Goal: Information Seeking & Learning: Learn about a topic

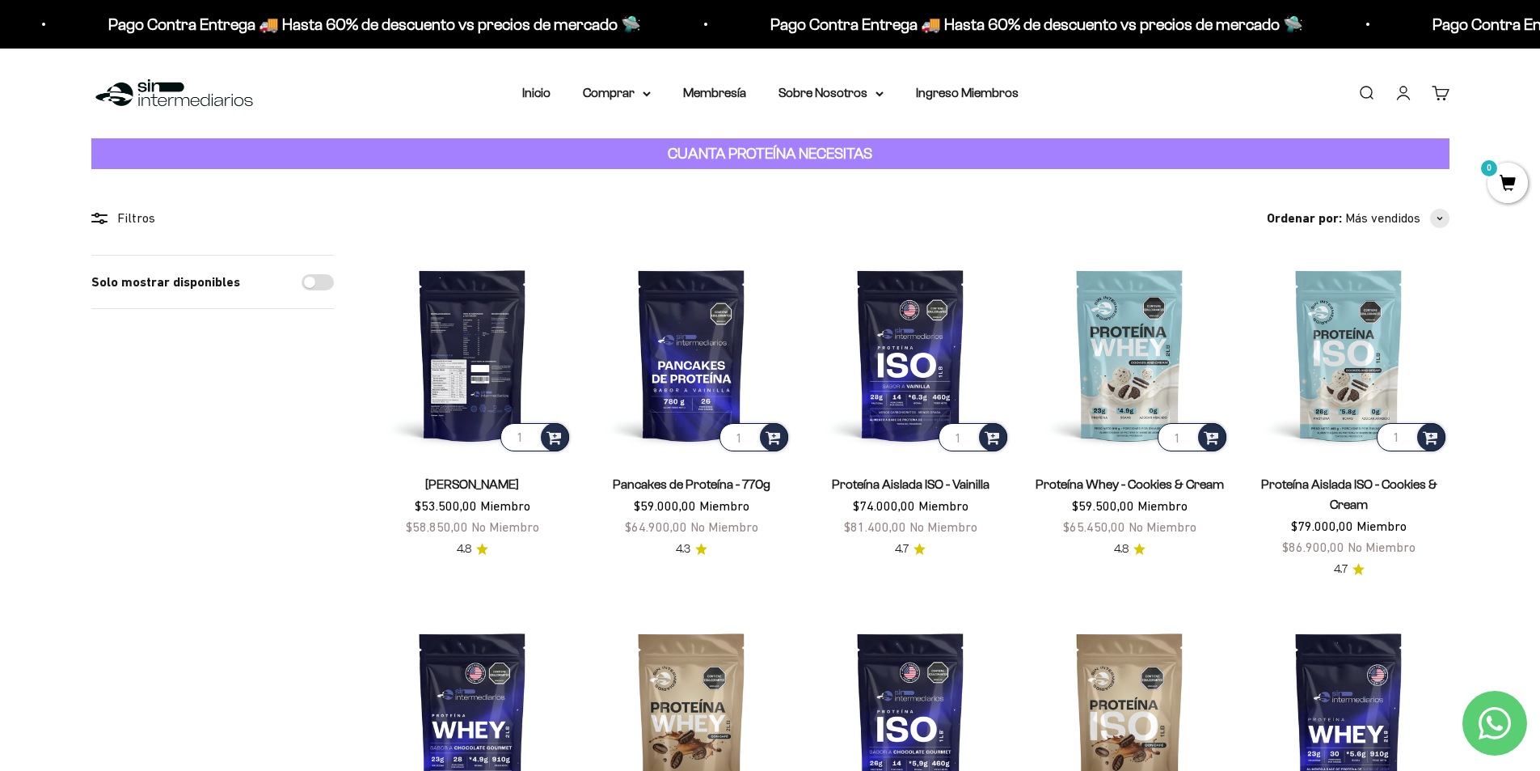
click at [478, 358] on img at bounding box center [473, 355] width 200 height 200
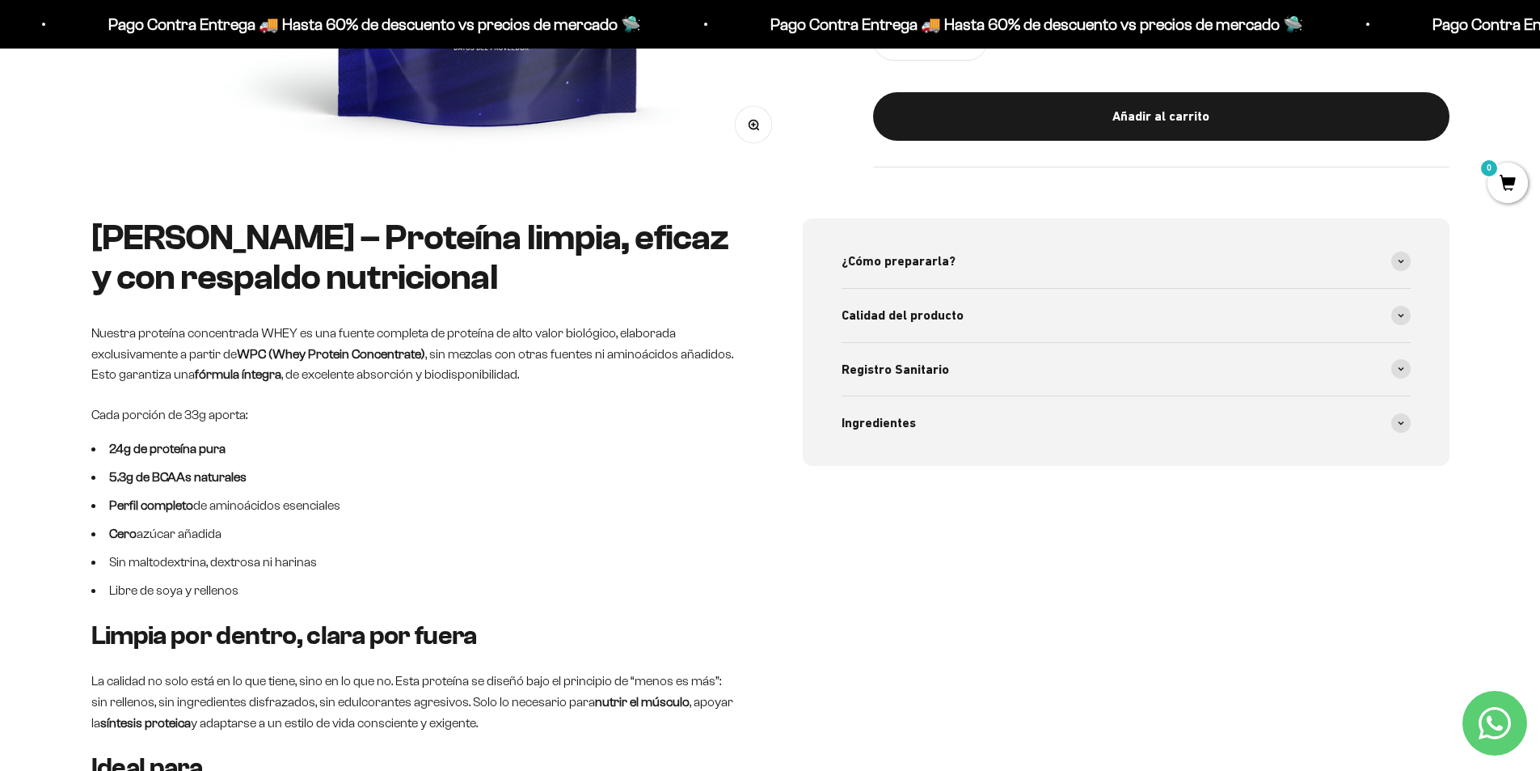
scroll to position [647, 0]
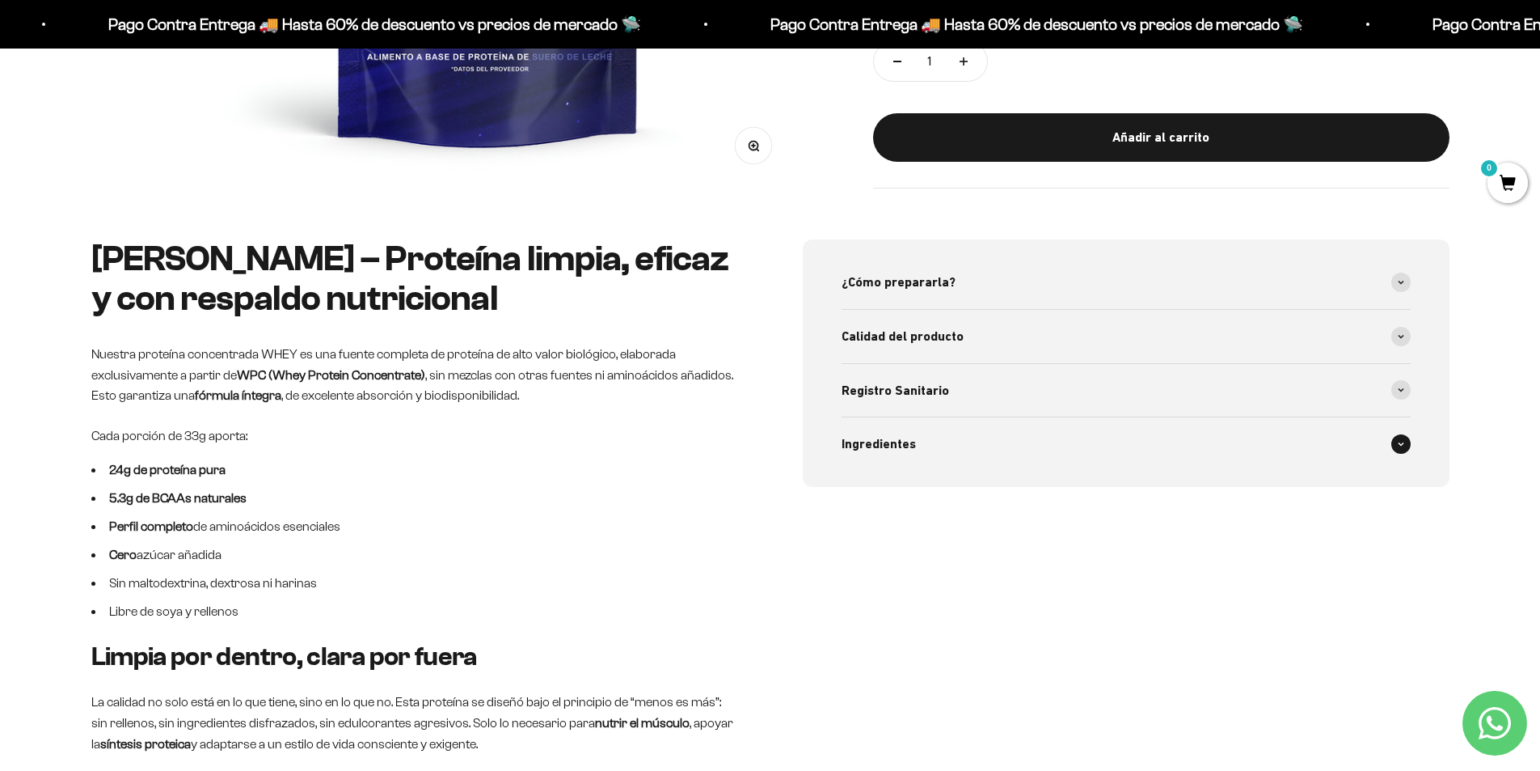
click at [1409, 444] on span at bounding box center [1400, 443] width 19 height 19
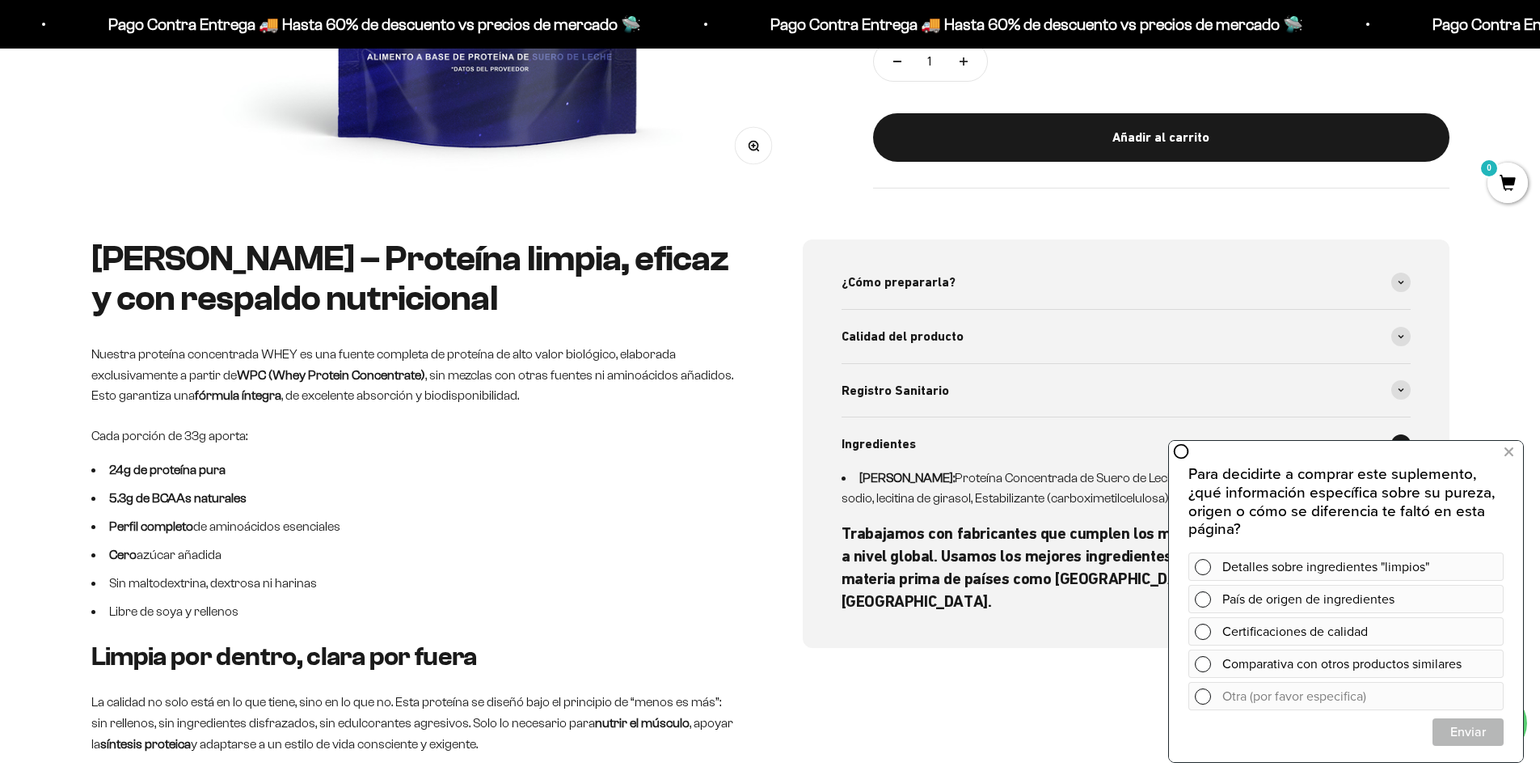
click at [961, 671] on div "¿Cómo prepararla? 1 scoop (33g) mezclado en 200-250ml de agua fría o leche(sí, …" at bounding box center [1126, 656] width 647 height 834
click at [1511, 451] on icon at bounding box center [1509, 451] width 9 height 21
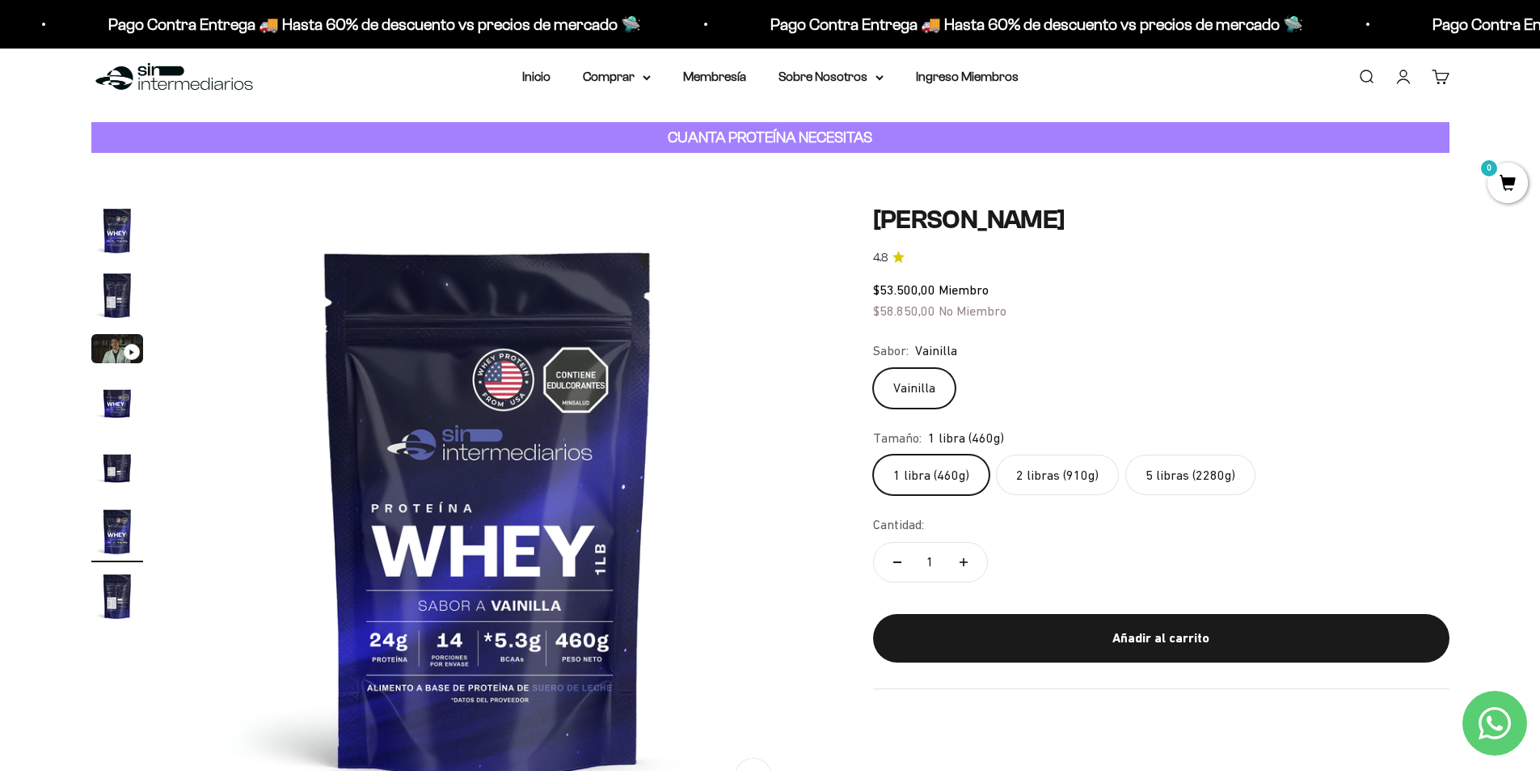
scroll to position [0, 0]
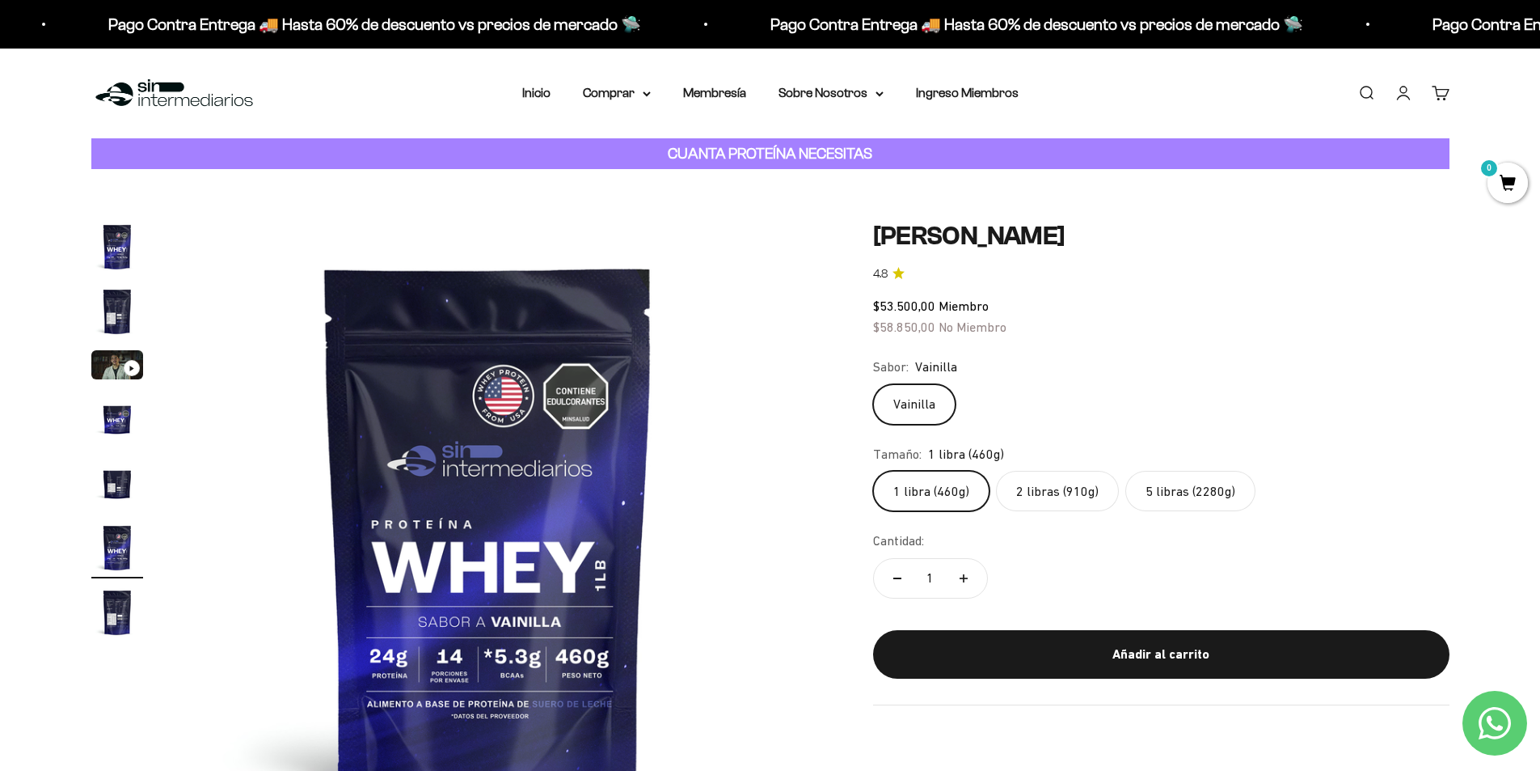
click at [113, 369] on img "Ir al artículo 3" at bounding box center [117, 364] width 52 height 29
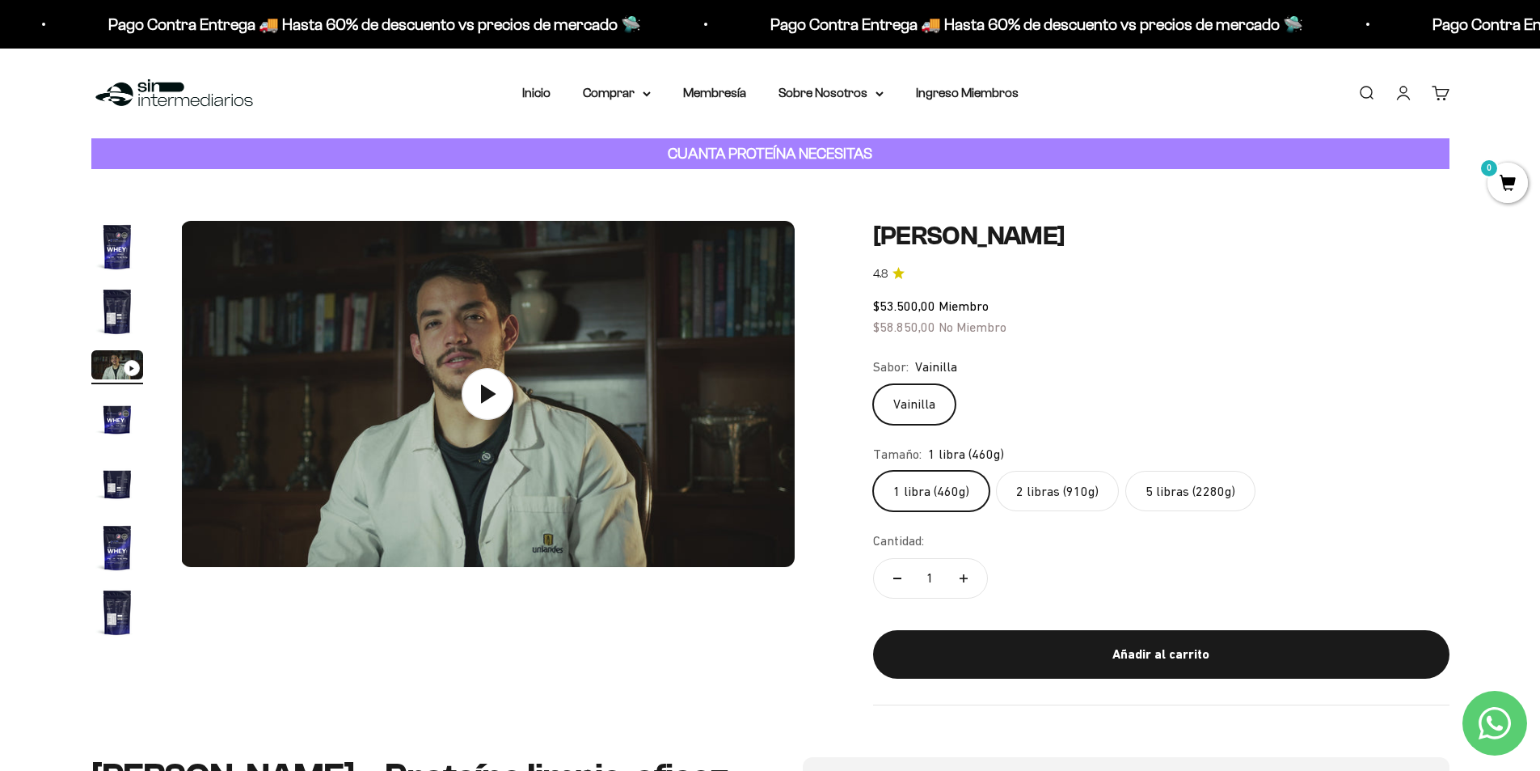
scroll to position [0, 1266]
click at [490, 402] on icon at bounding box center [488, 393] width 57 height 57
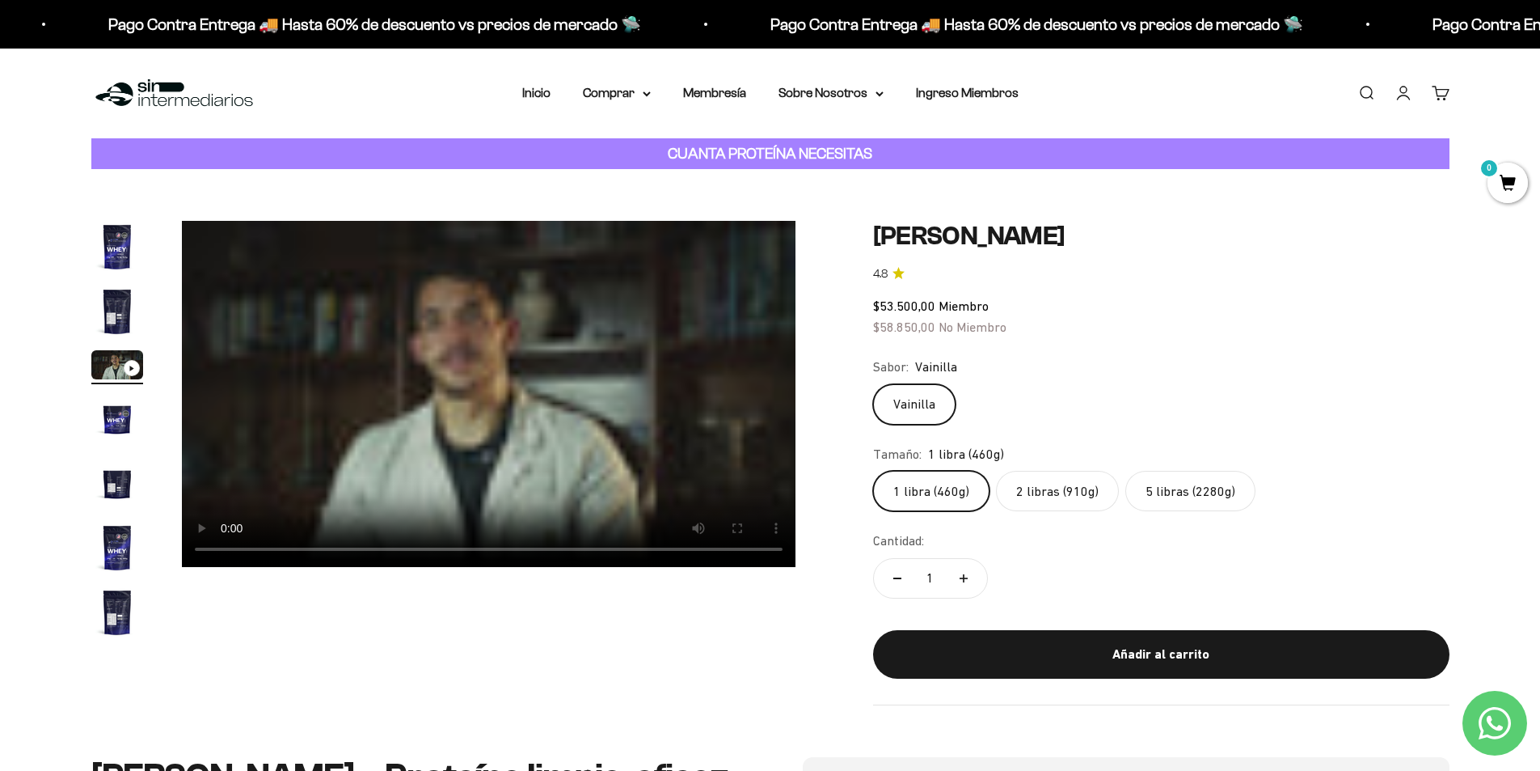
click at [636, 648] on div "Zoom Ir al artículo 1 Ir al artículo 2 Ir al artículo 3 Ir al artículo 4 Ir al …" at bounding box center [770, 463] width 1358 height 484
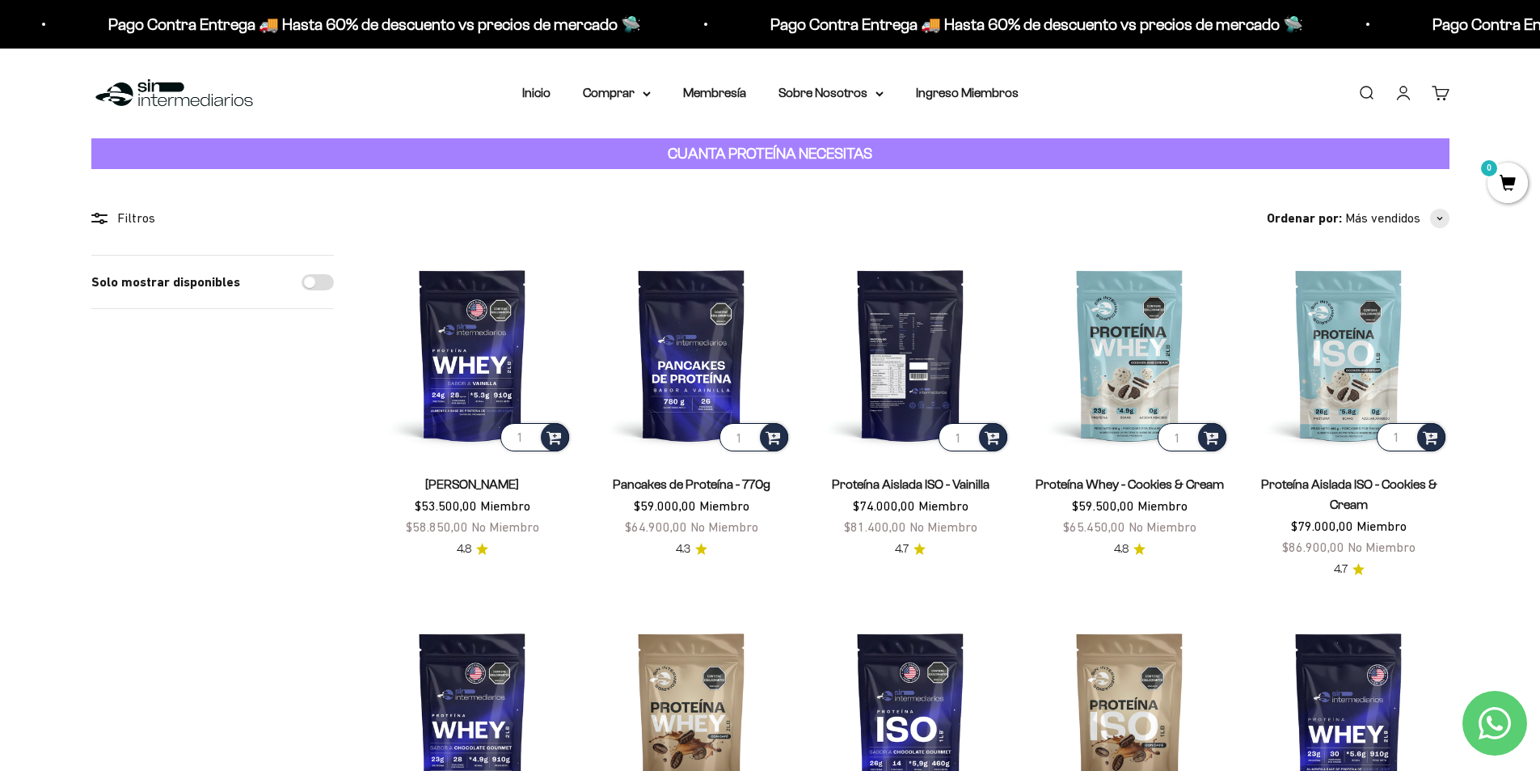
click at [906, 369] on img at bounding box center [911, 355] width 200 height 200
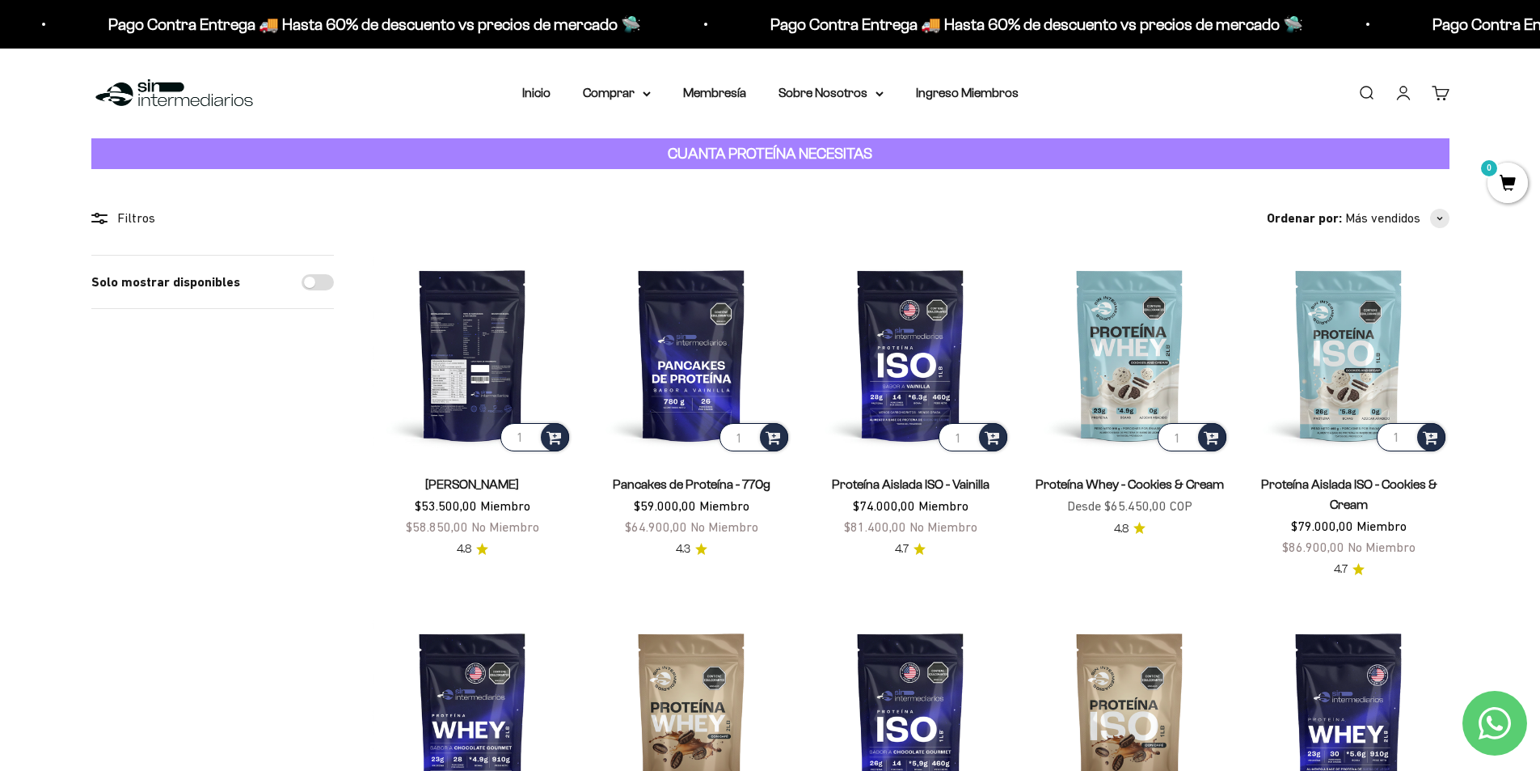
click at [473, 362] on img at bounding box center [473, 355] width 200 height 200
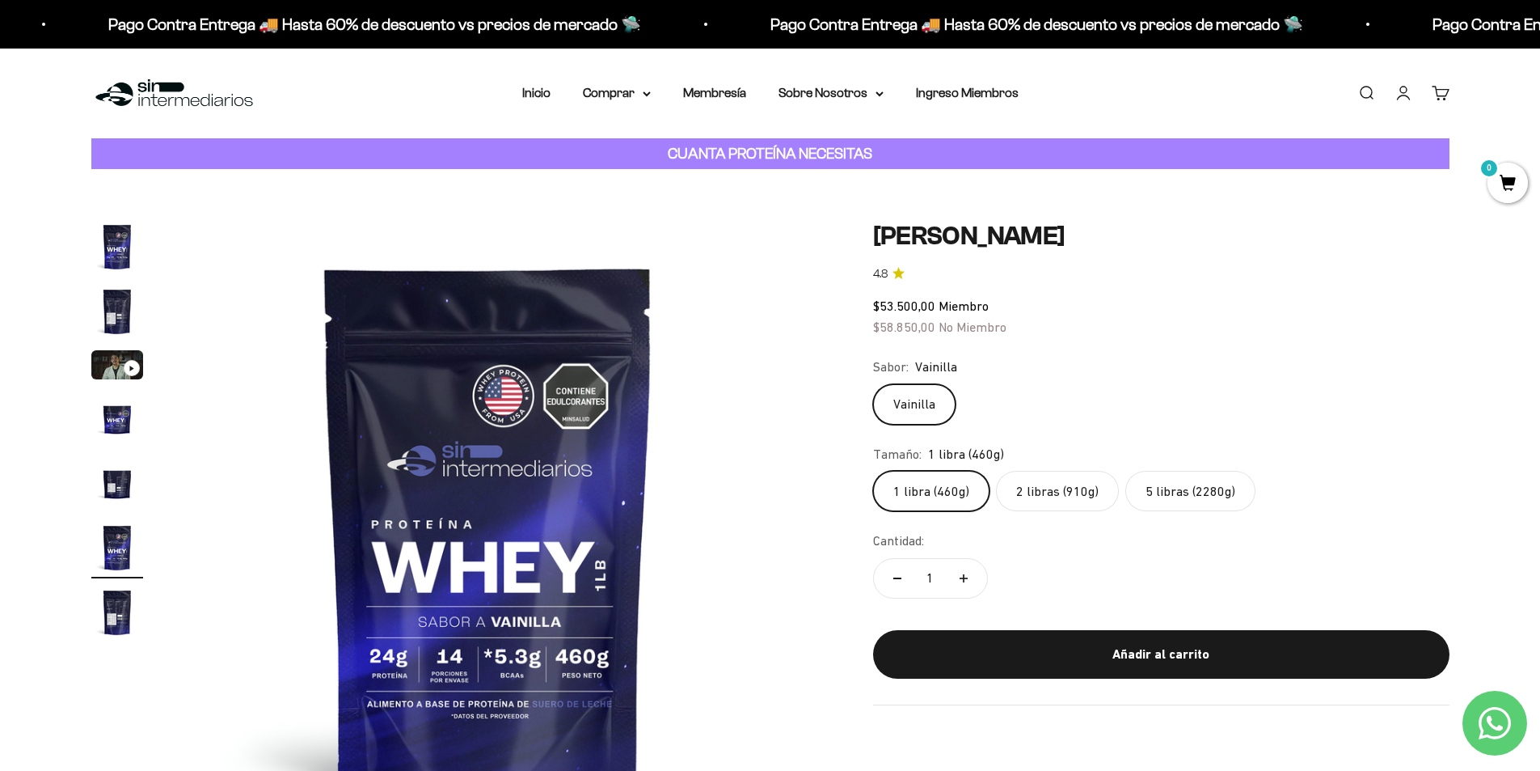
click at [119, 318] on img "Ir al artículo 2" at bounding box center [117, 311] width 52 height 52
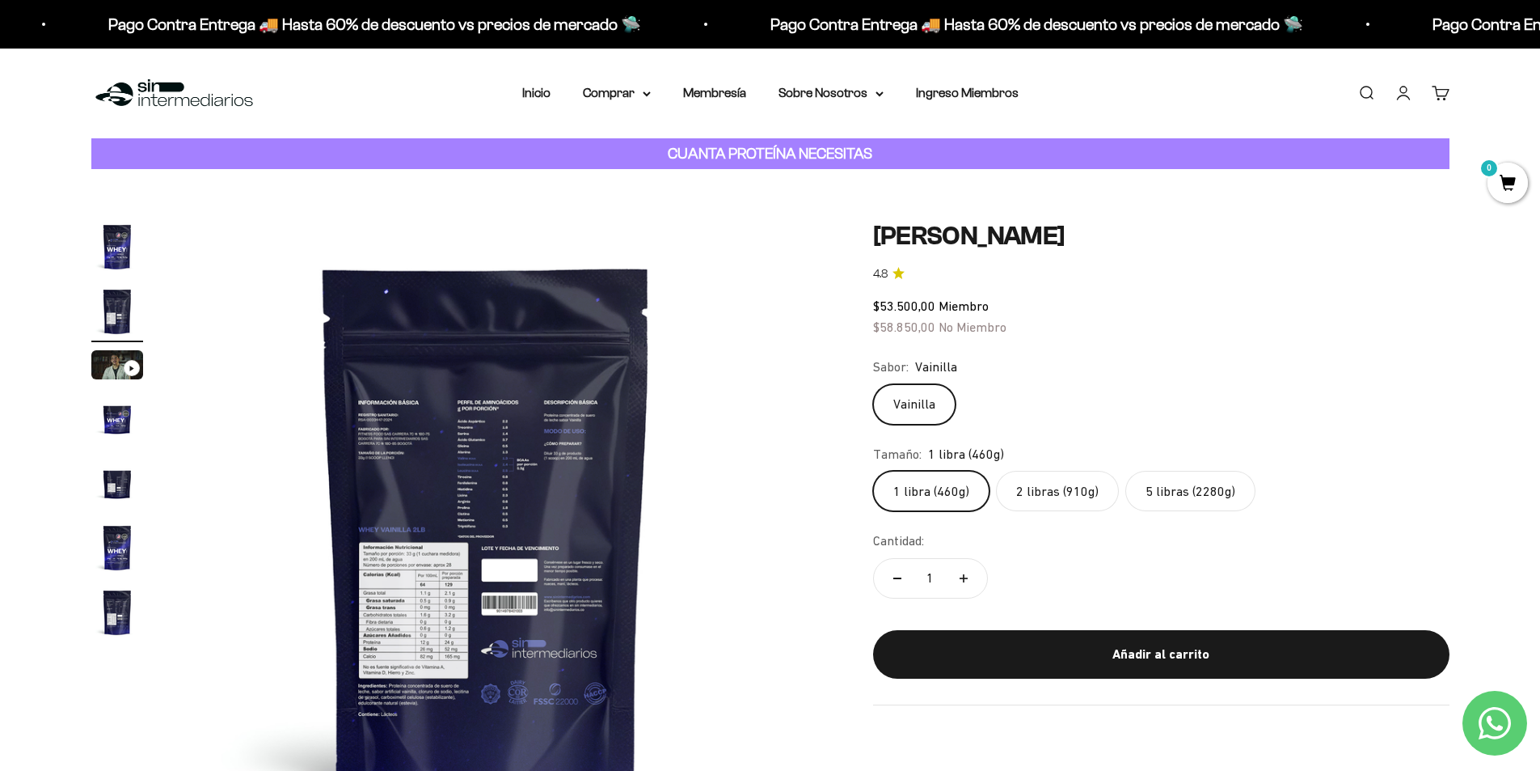
scroll to position [0, 633]
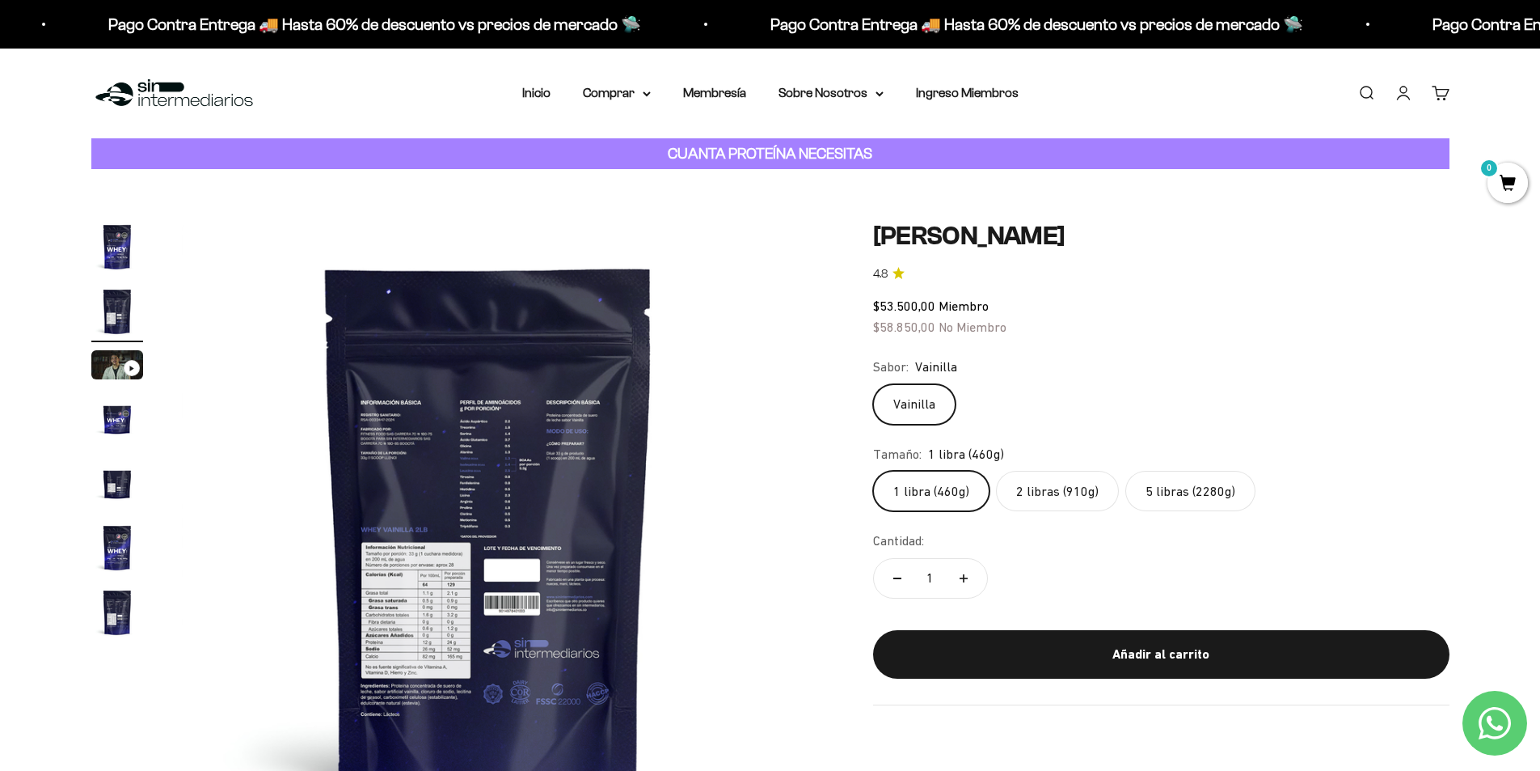
click at [129, 247] on img "Ir al artículo 1" at bounding box center [117, 247] width 52 height 52
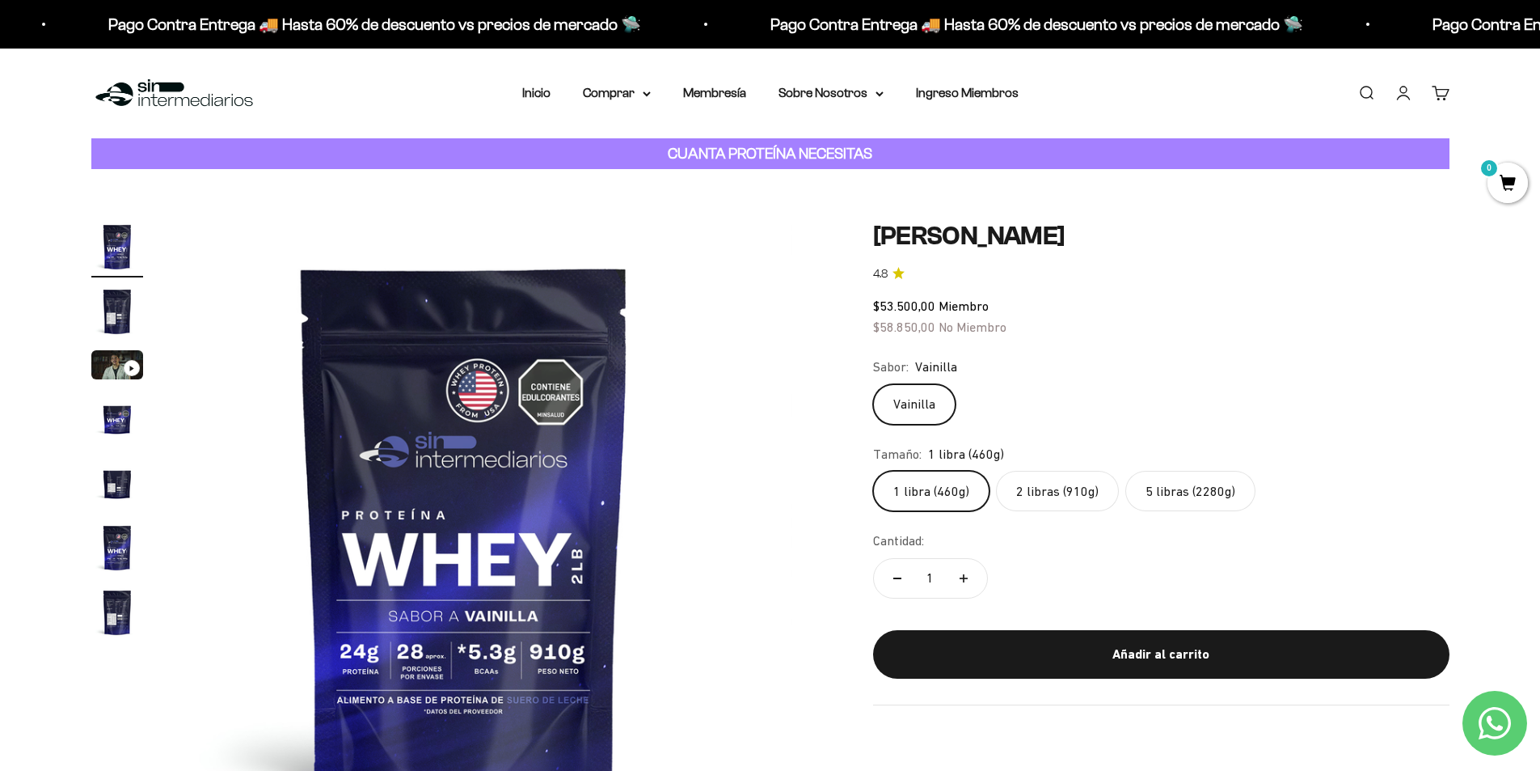
scroll to position [0, 0]
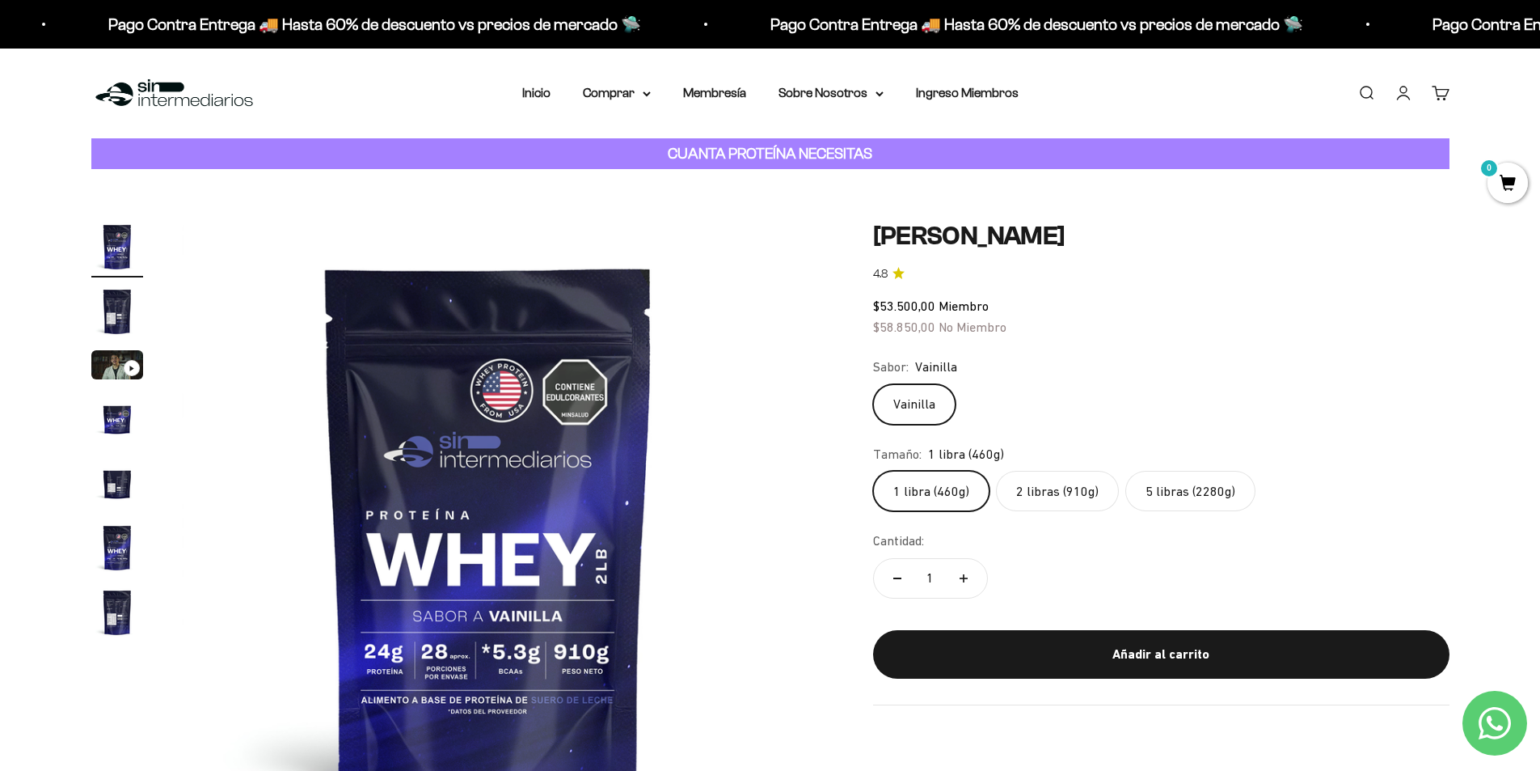
click at [106, 365] on img "Ir al artículo 3" at bounding box center [117, 364] width 52 height 29
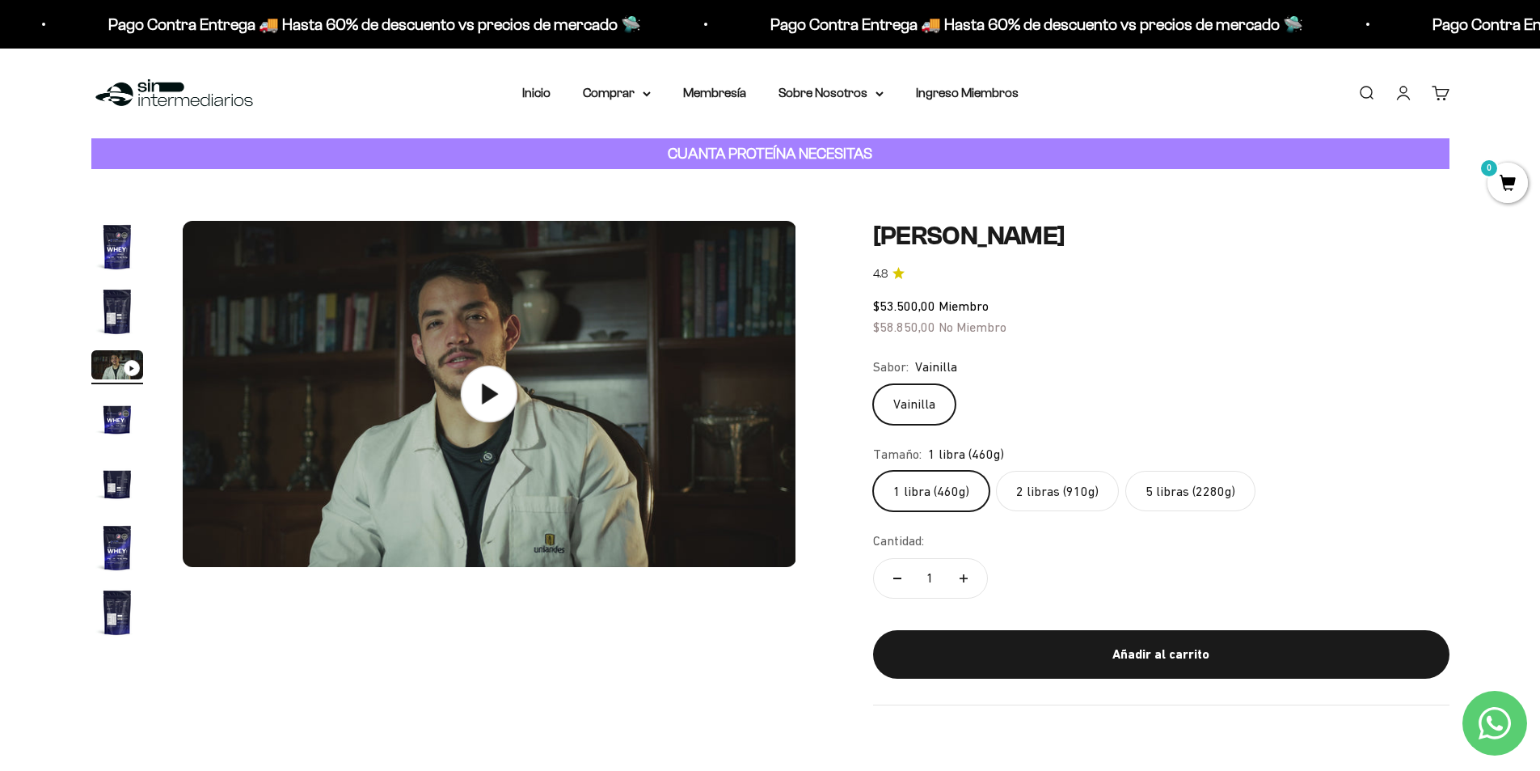
scroll to position [0, 1266]
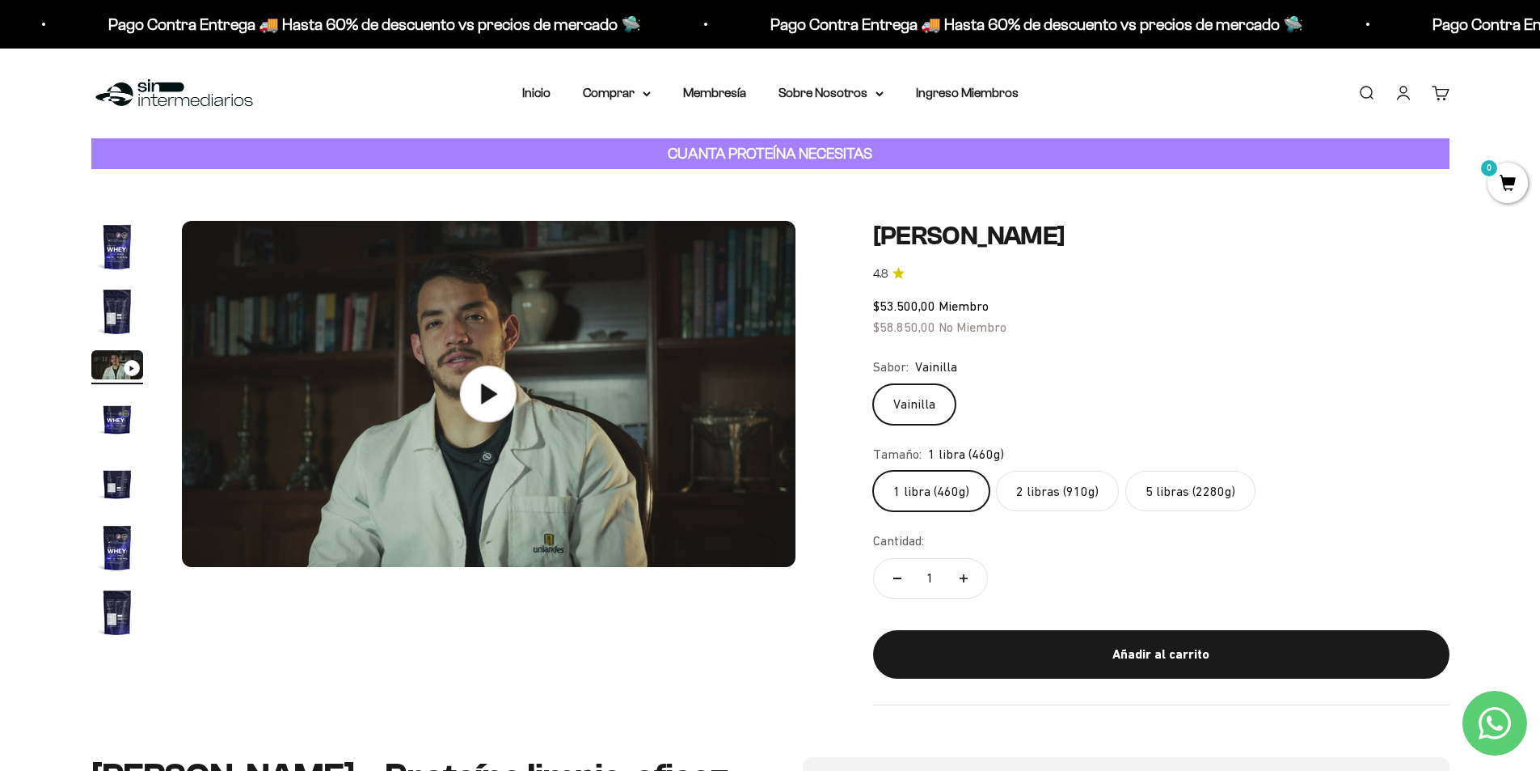
click at [471, 393] on icon at bounding box center [488, 393] width 57 height 57
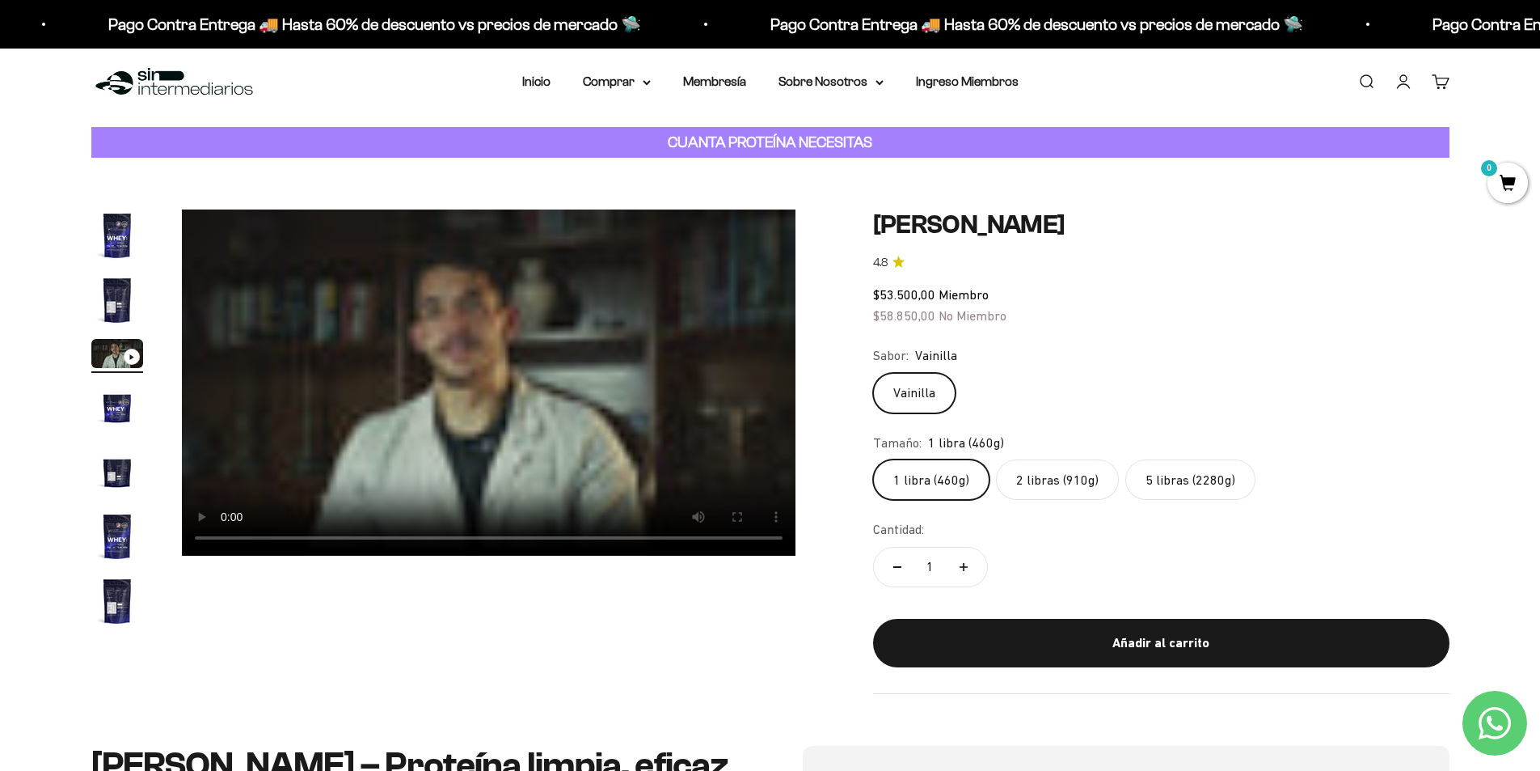
scroll to position [0, 0]
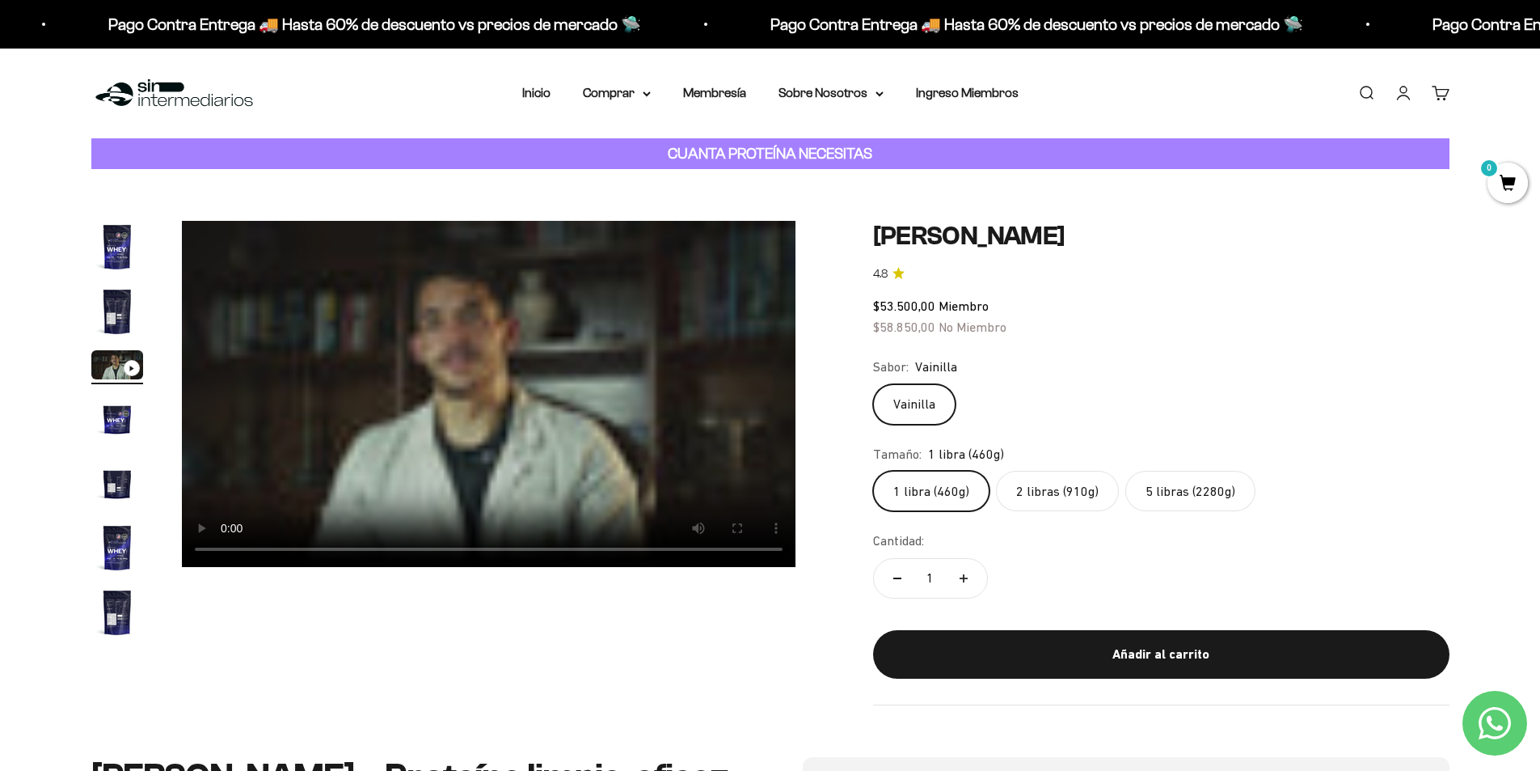
click at [121, 254] on img "Ir al artículo 1" at bounding box center [117, 247] width 52 height 52
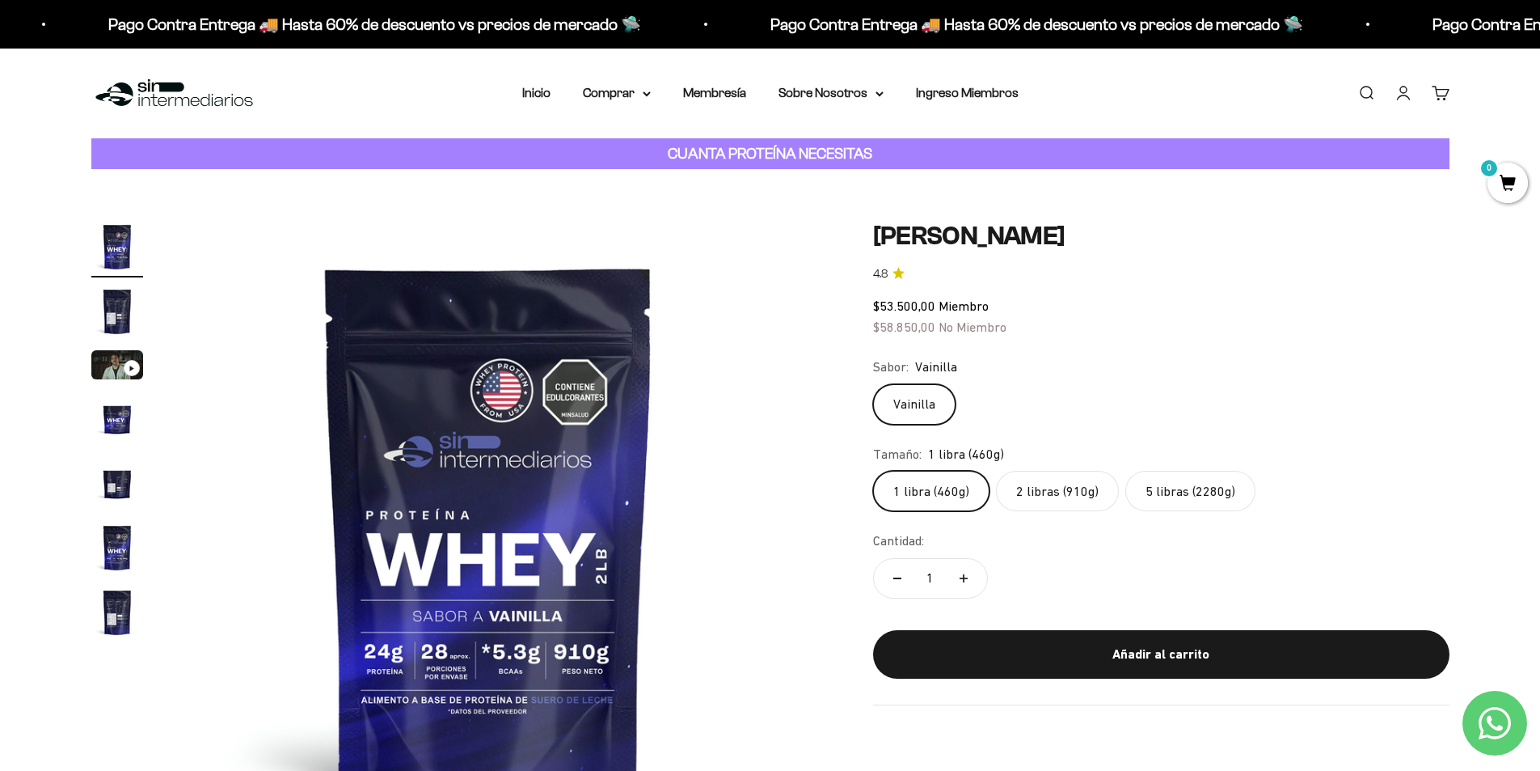
click at [1443, 93] on div "0" at bounding box center [1449, 86] width 13 height 13
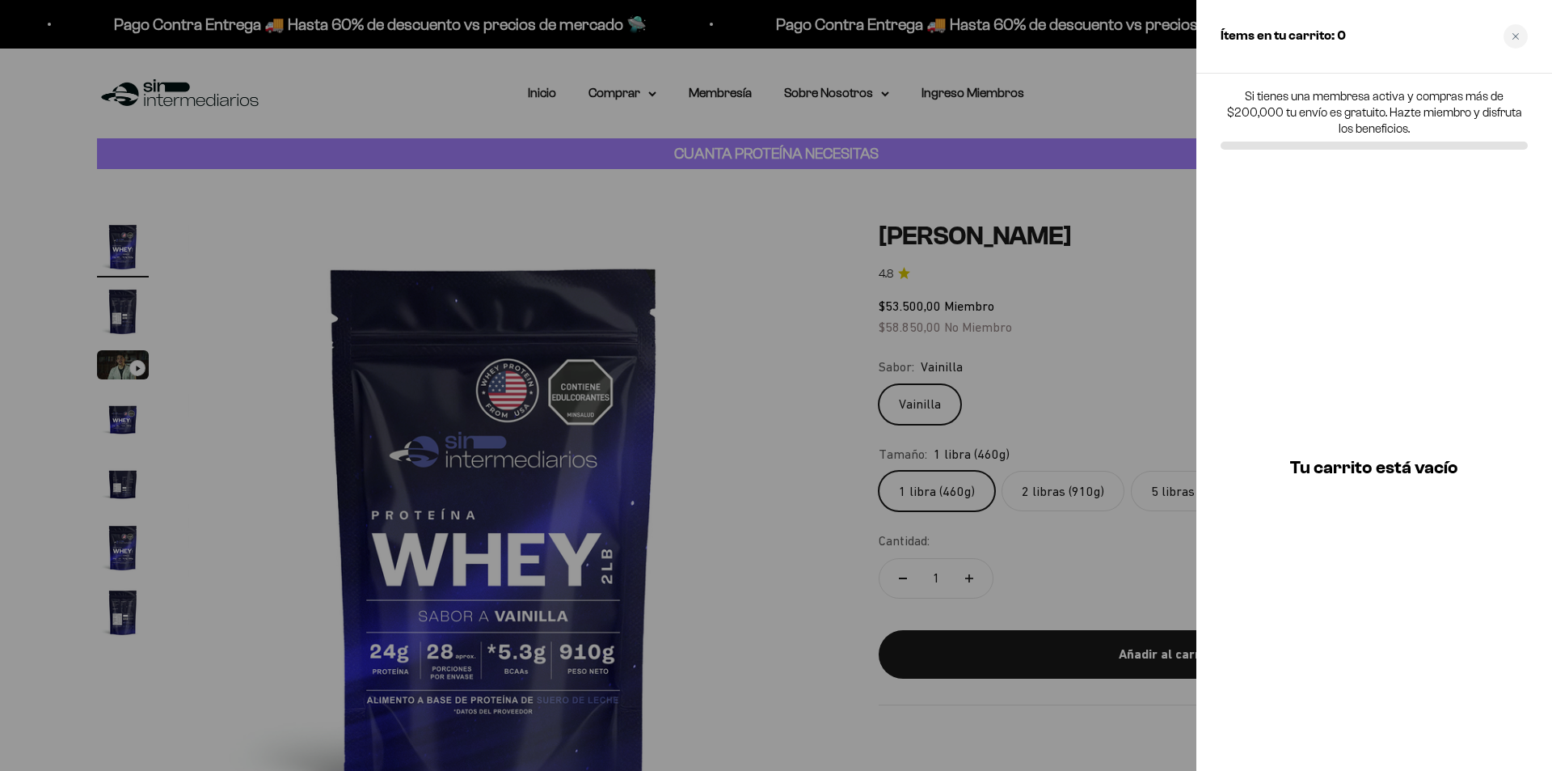
click at [1114, 92] on div at bounding box center [776, 385] width 1552 height 771
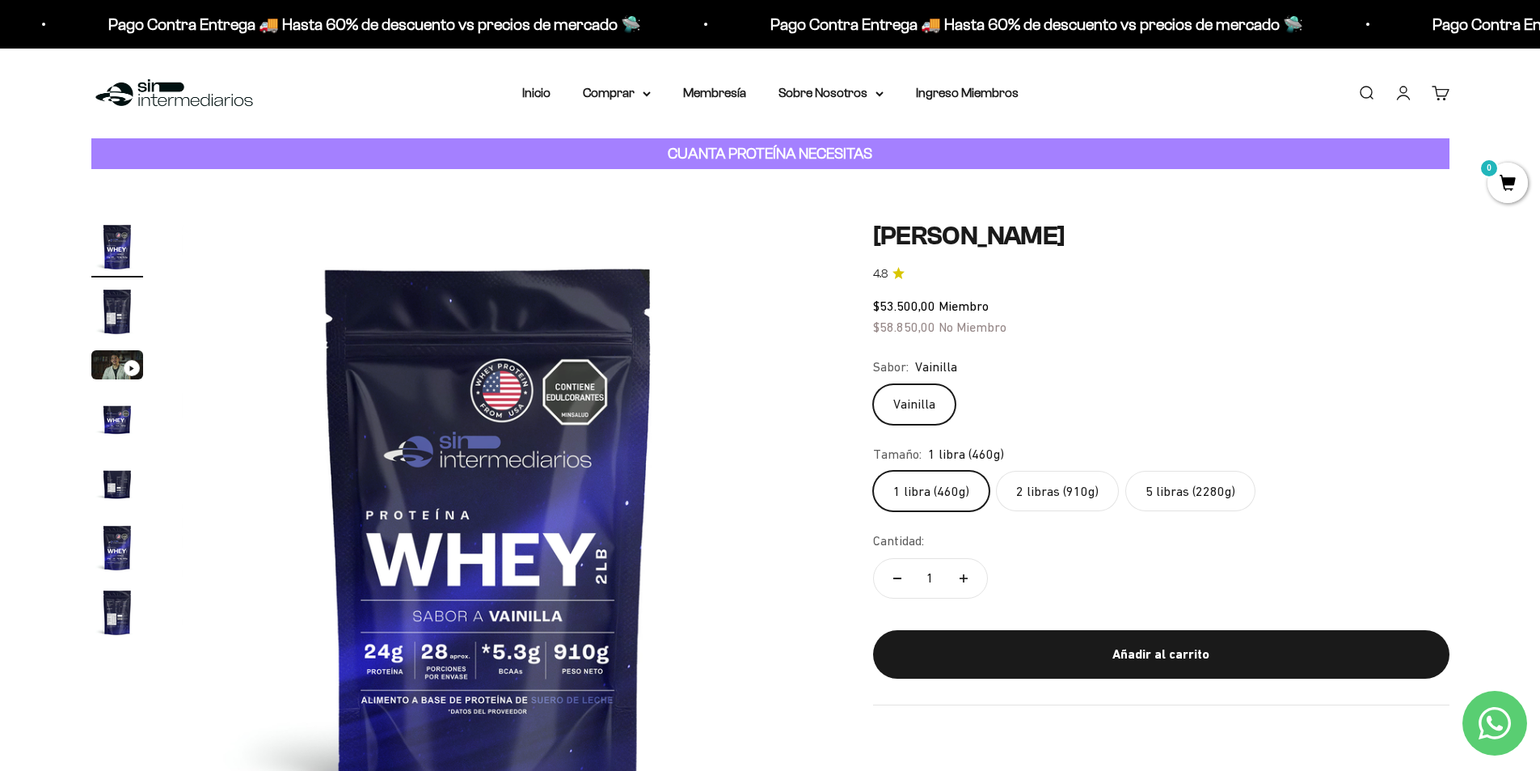
click at [1505, 178] on span "0" at bounding box center [1508, 183] width 40 height 40
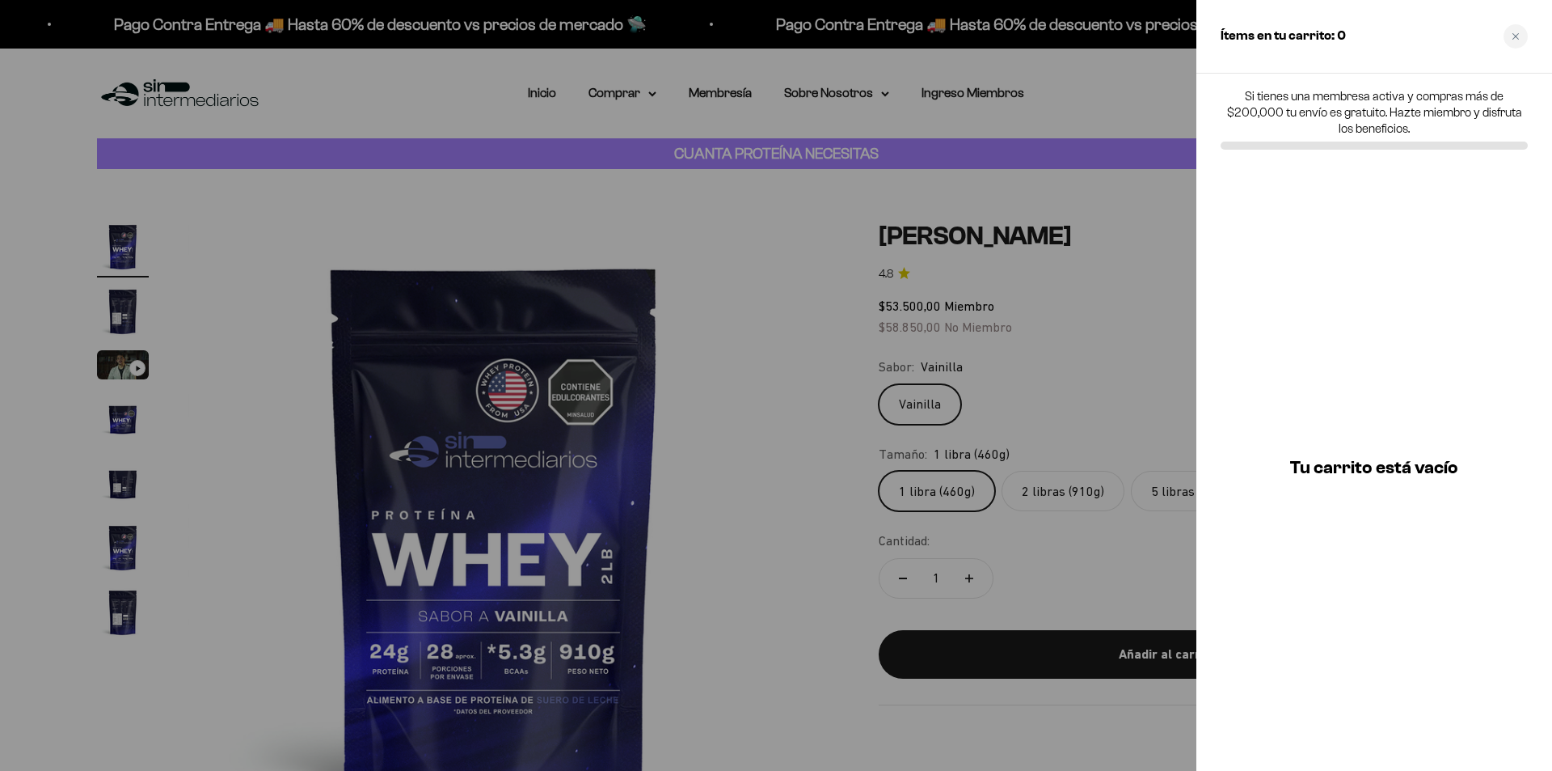
click at [1150, 84] on div at bounding box center [776, 385] width 1552 height 771
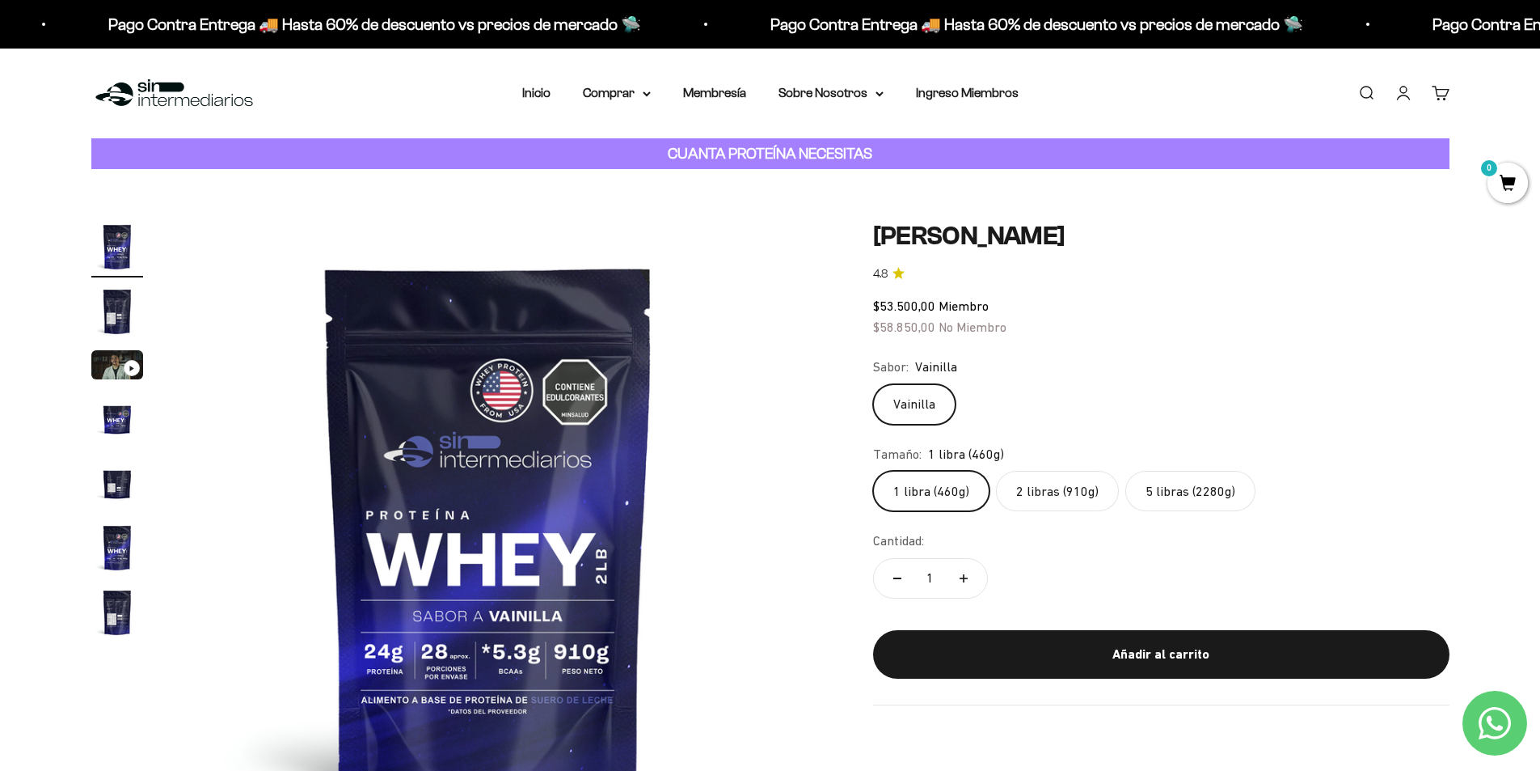
click at [1401, 96] on link "Iniciar sesión" at bounding box center [1404, 93] width 18 height 18
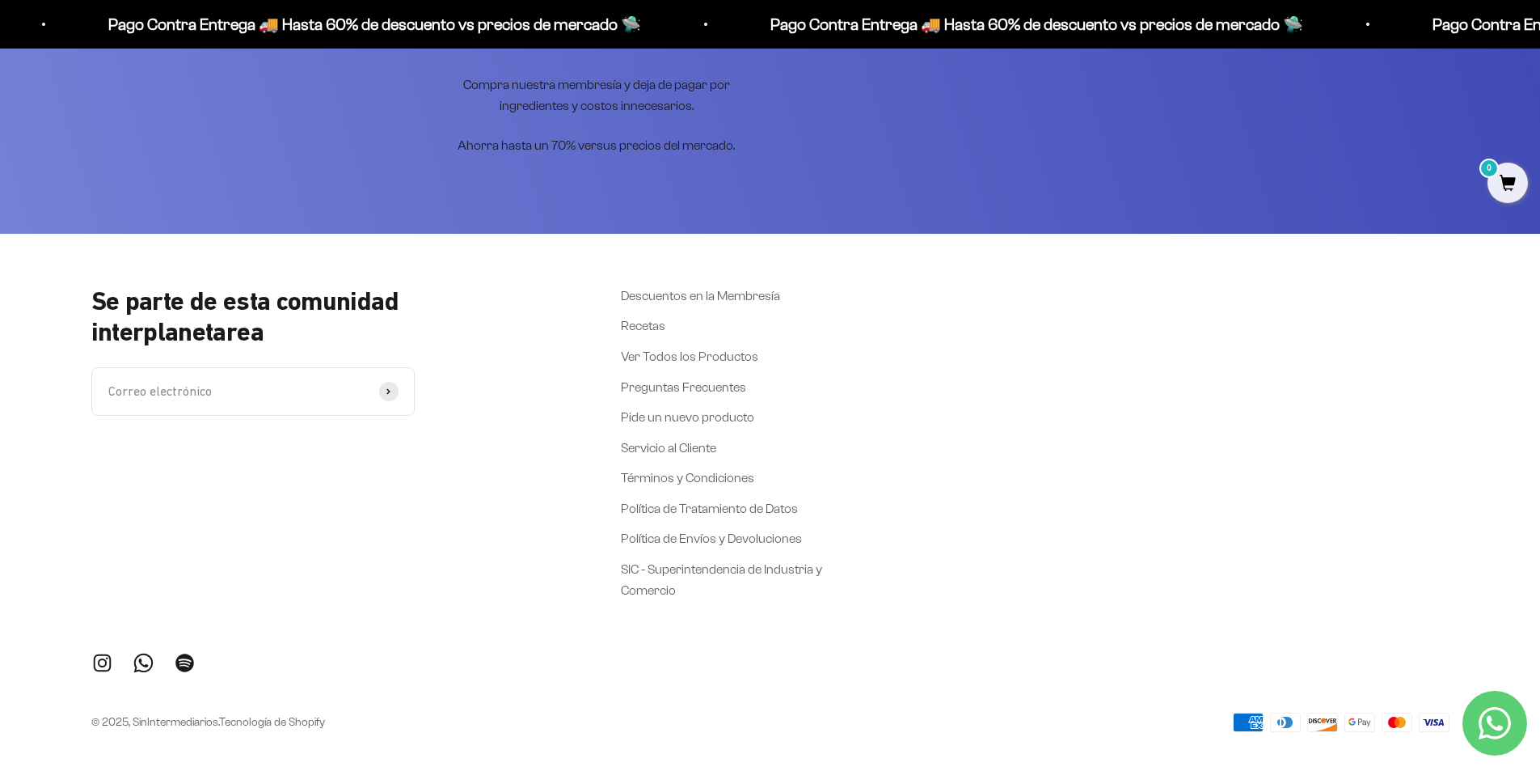
scroll to position [4242, 0]
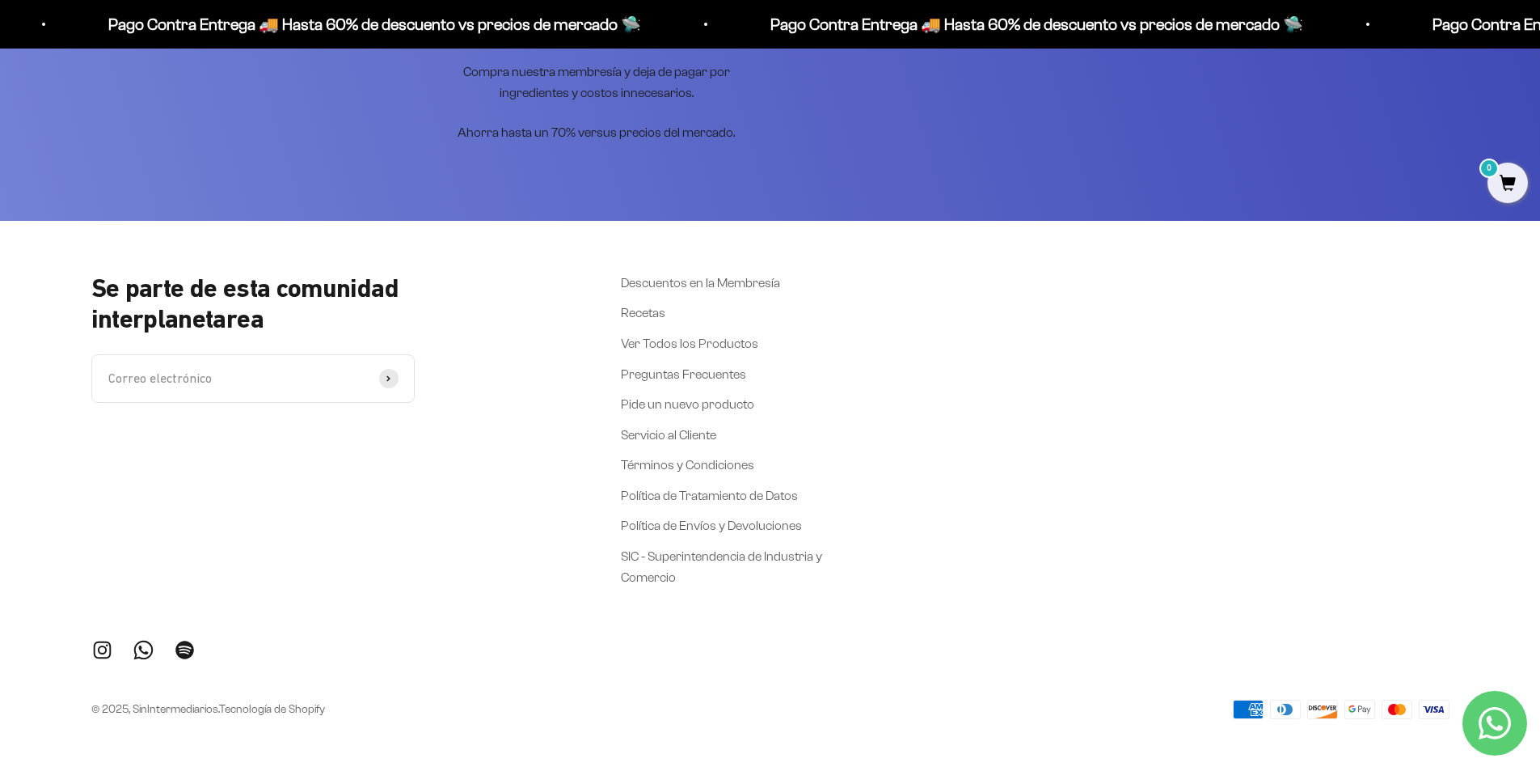
click at [1356, 709] on icon at bounding box center [1359, 709] width 29 height 18
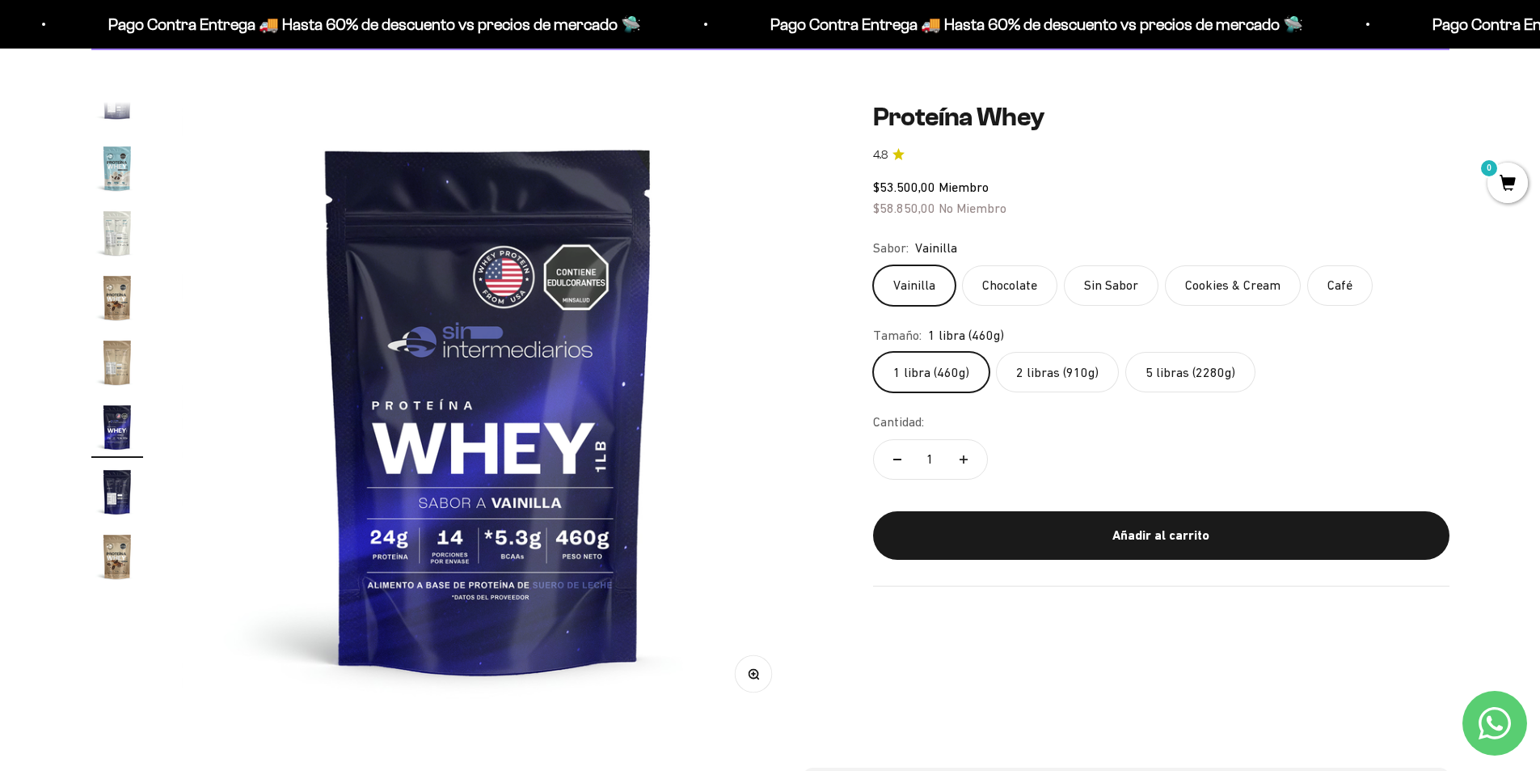
scroll to position [118, 0]
click at [1050, 382] on label "2 libras (910g)" at bounding box center [1057, 373] width 123 height 40
click at [873, 353] on input "2 libras (910g)" at bounding box center [872, 352] width 1 height 1
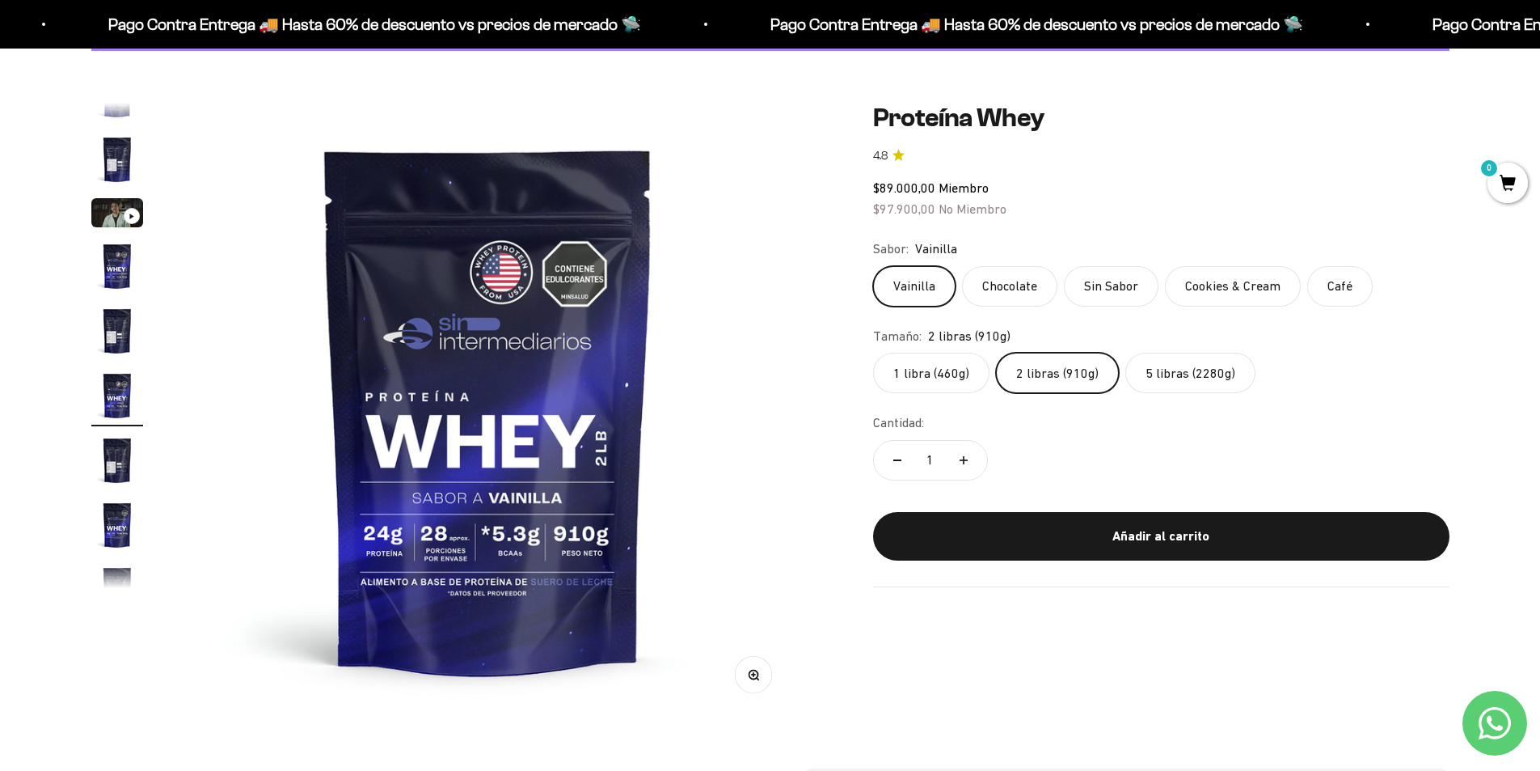
scroll to position [30, 0]
click at [906, 380] on label "1 libra (460g)" at bounding box center [931, 373] width 116 height 40
click at [873, 353] on input "1 libra (460g)" at bounding box center [872, 352] width 1 height 1
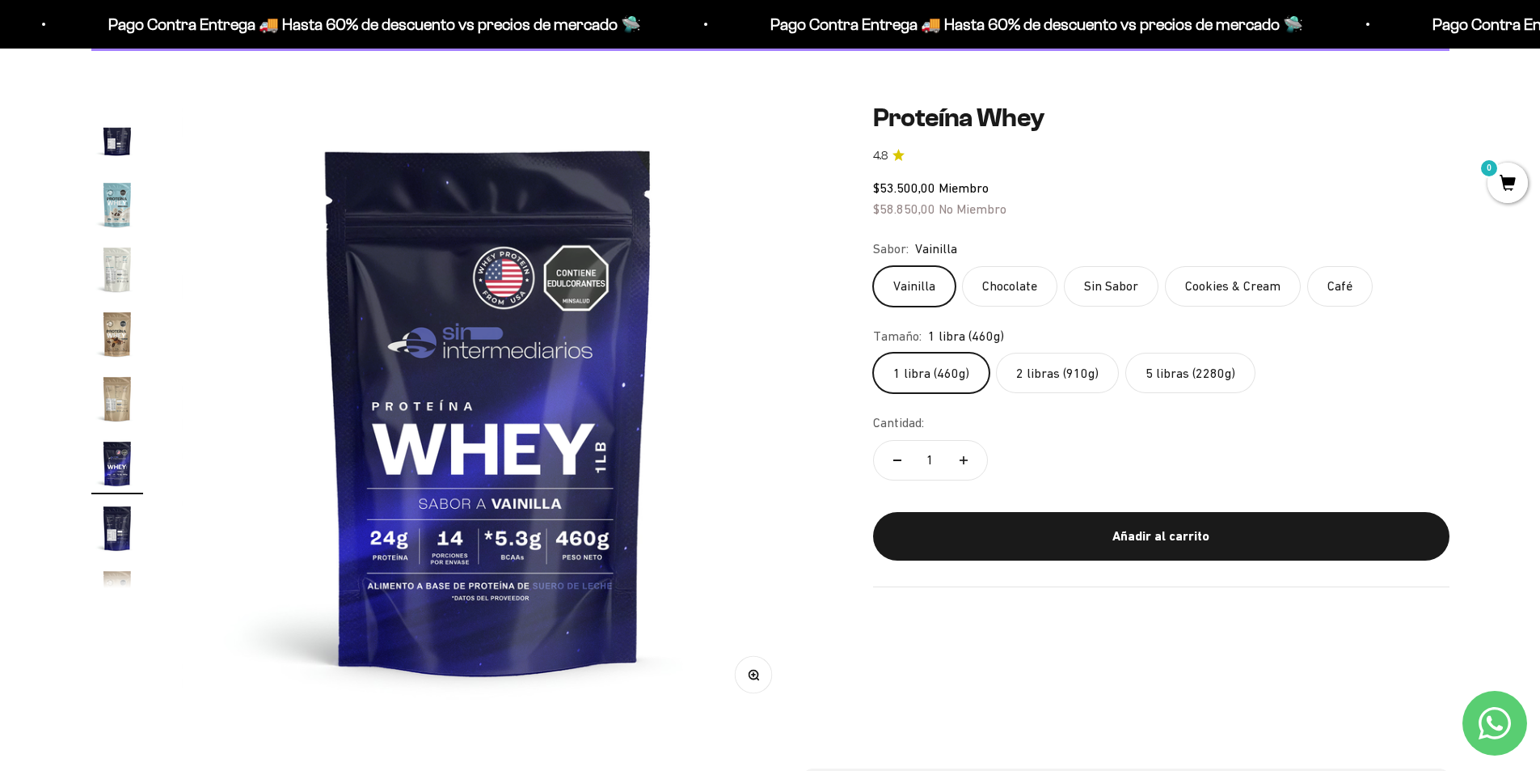
scroll to position [778, 0]
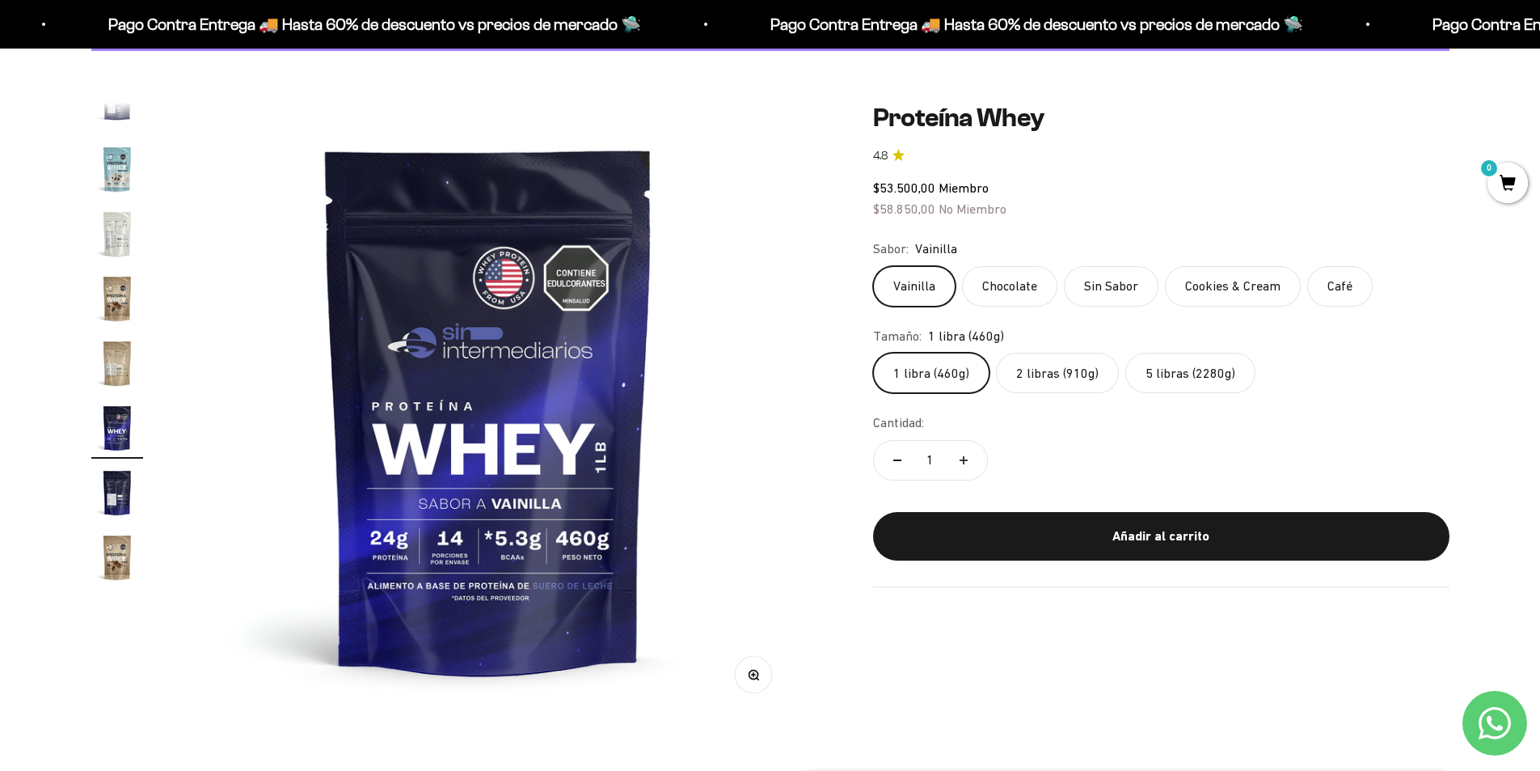
click at [1054, 374] on label "2 libras (910g)" at bounding box center [1057, 373] width 123 height 40
click at [873, 353] on input "2 libras (910g)" at bounding box center [872, 352] width 1 height 1
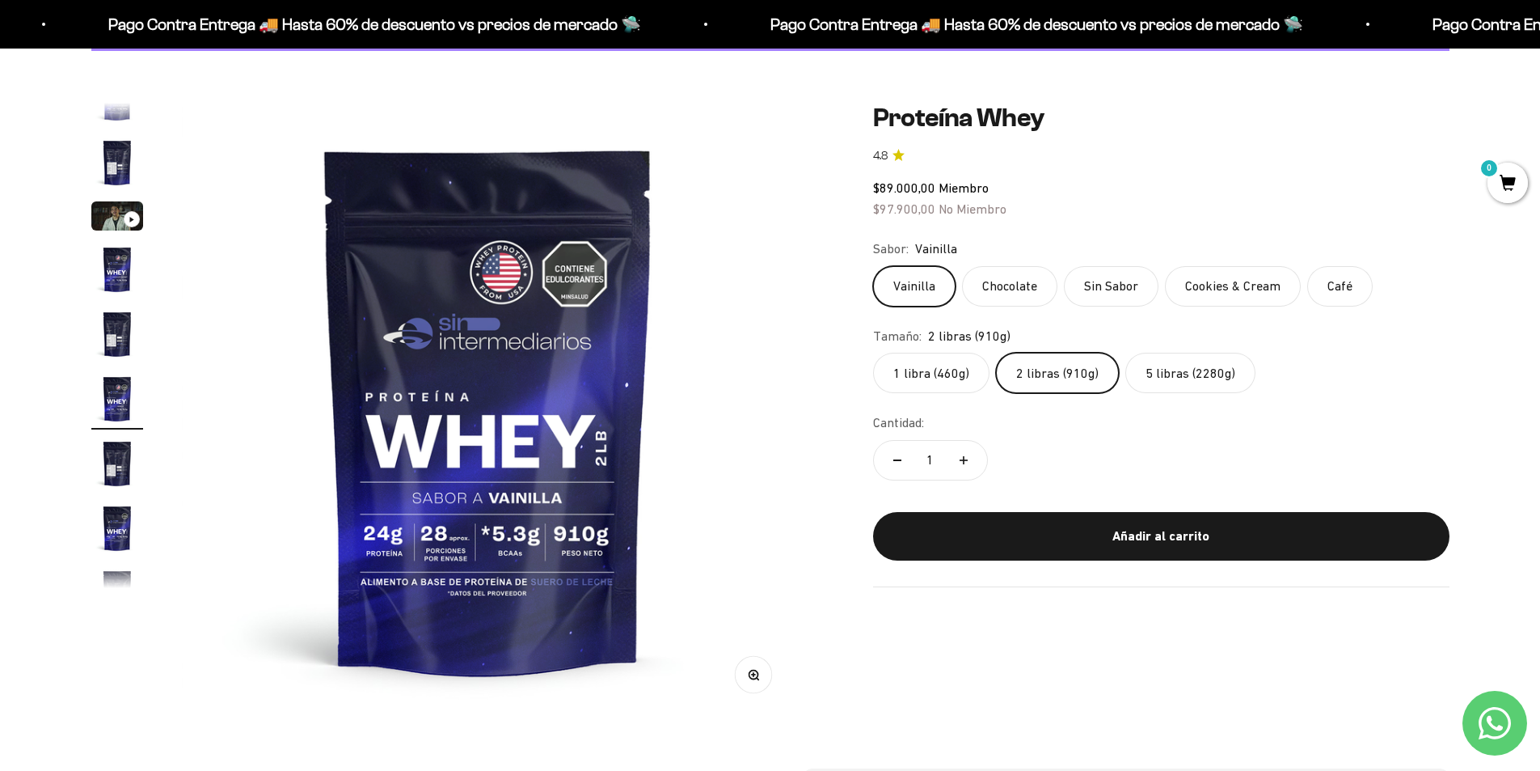
scroll to position [30, 0]
click at [935, 371] on label "1 libra (460g)" at bounding box center [931, 373] width 116 height 40
click at [873, 353] on input "1 libra (460g)" at bounding box center [872, 352] width 1 height 1
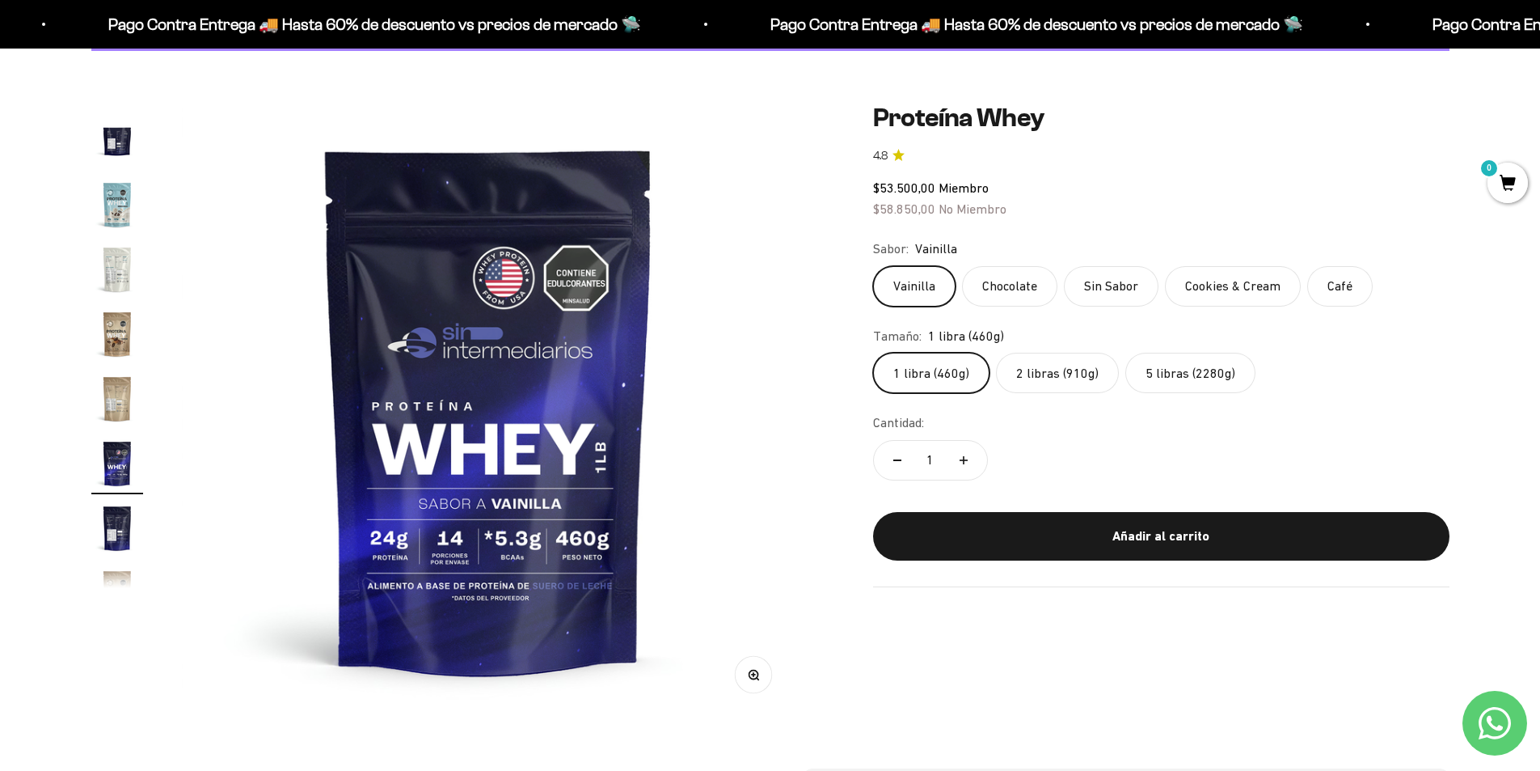
scroll to position [778, 0]
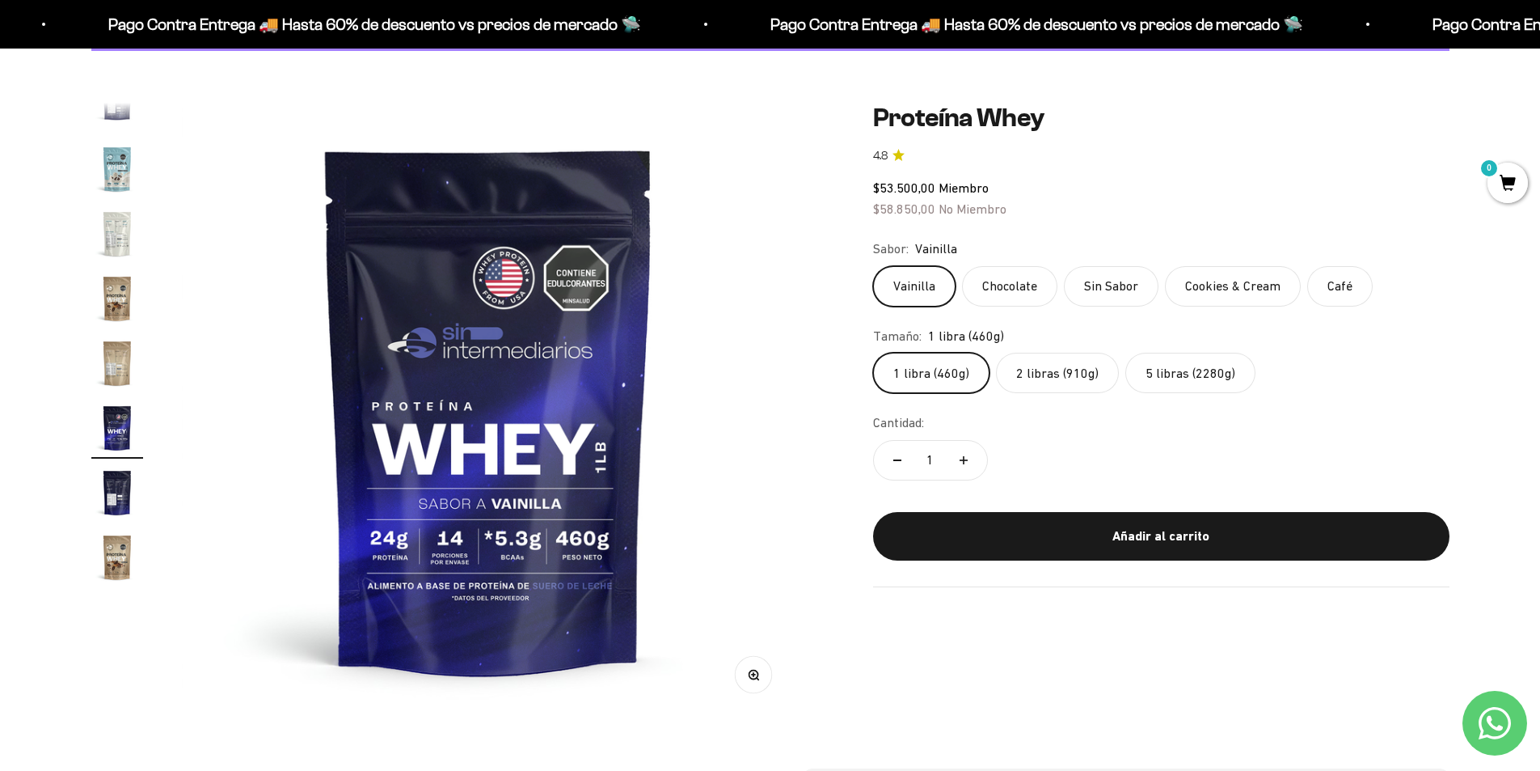
click at [1035, 377] on label "2 libras (910g)" at bounding box center [1057, 373] width 123 height 40
click at [873, 353] on input "2 libras (910g)" at bounding box center [872, 352] width 1 height 1
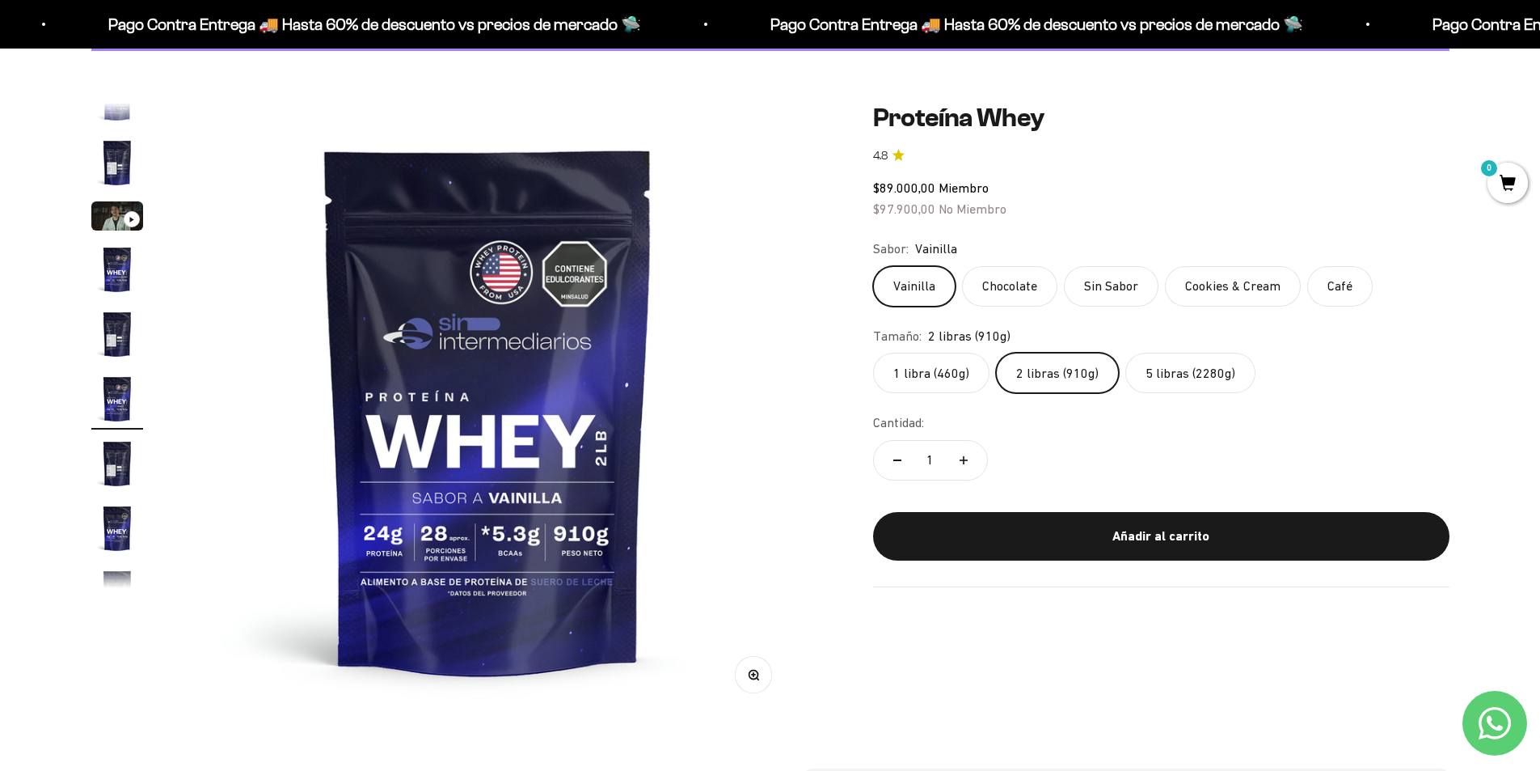
scroll to position [30, 0]
click at [945, 375] on label "1 libra (460g)" at bounding box center [931, 373] width 116 height 40
click at [873, 353] on input "1 libra (460g)" at bounding box center [872, 352] width 1 height 1
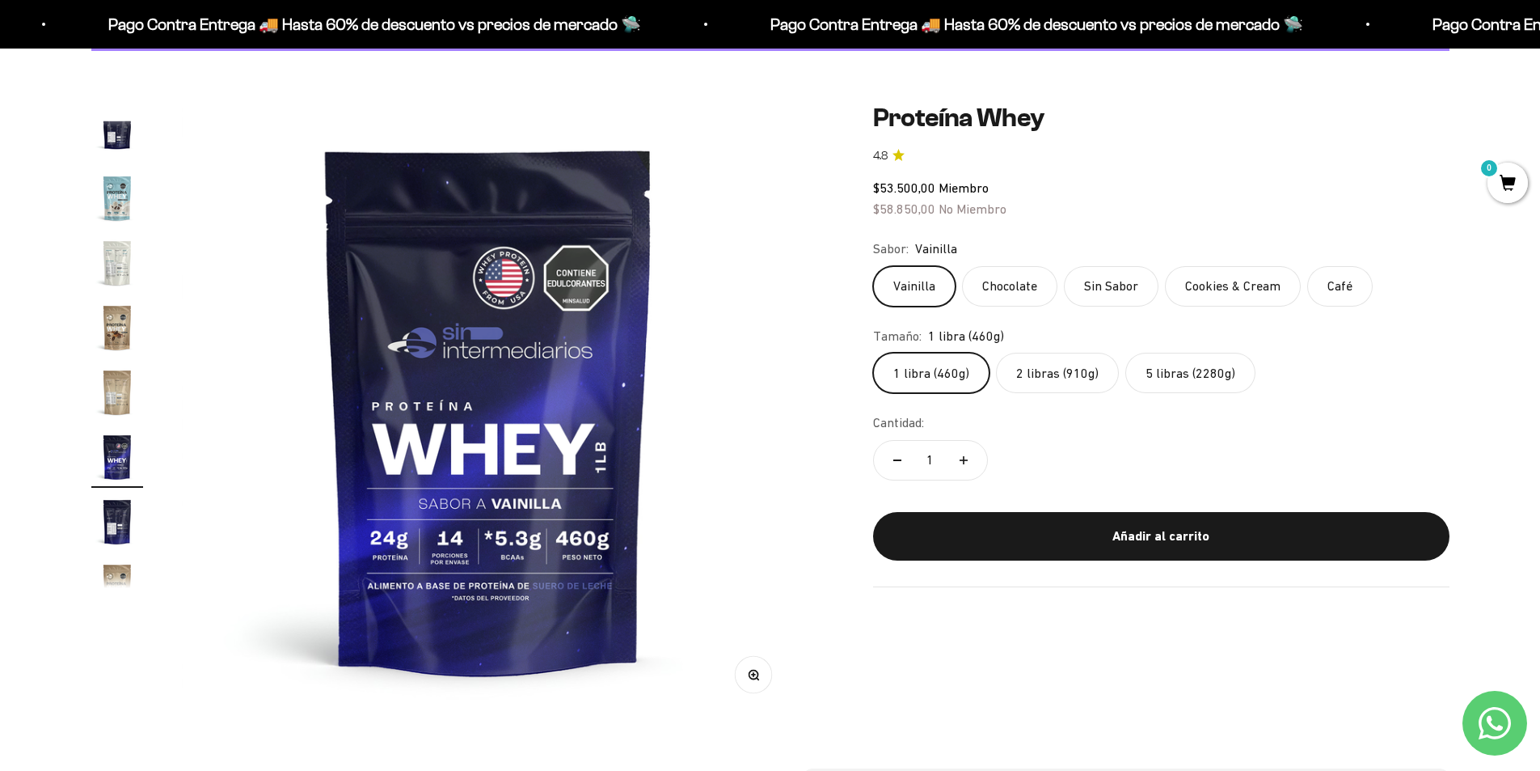
scroll to position [778, 0]
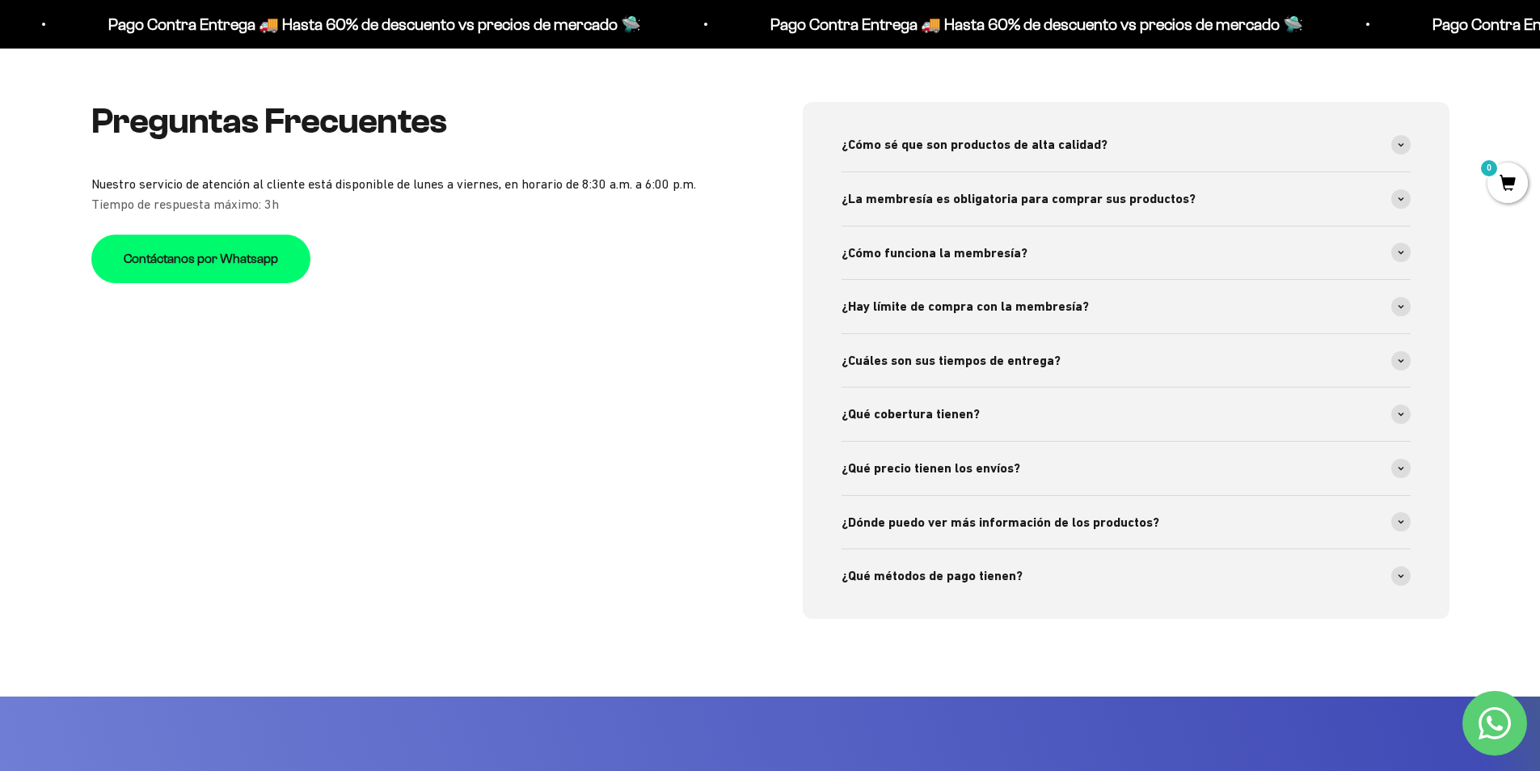
scroll to position [6143, 0]
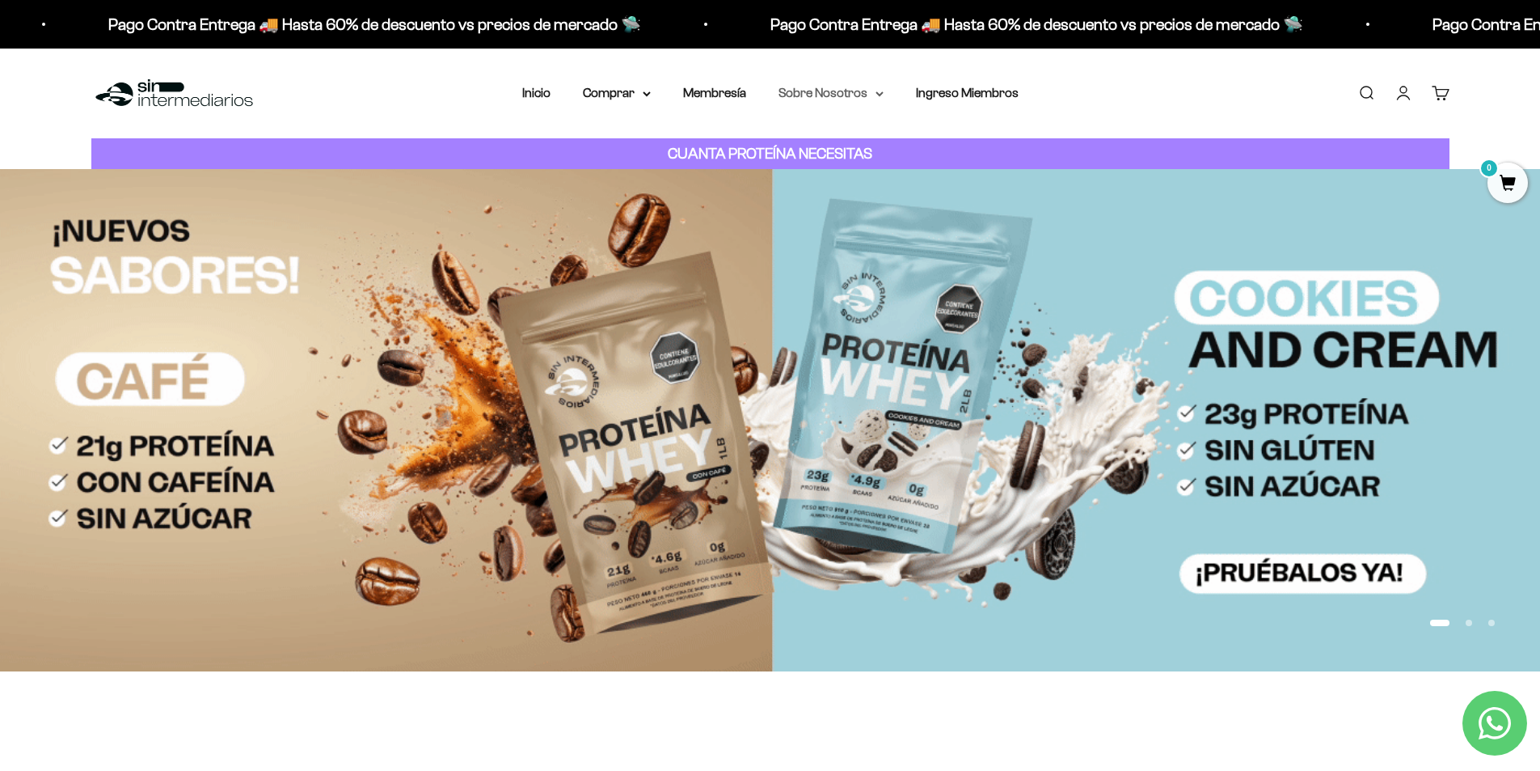
click at [851, 98] on summary "Sobre Nosotros" at bounding box center [831, 92] width 105 height 21
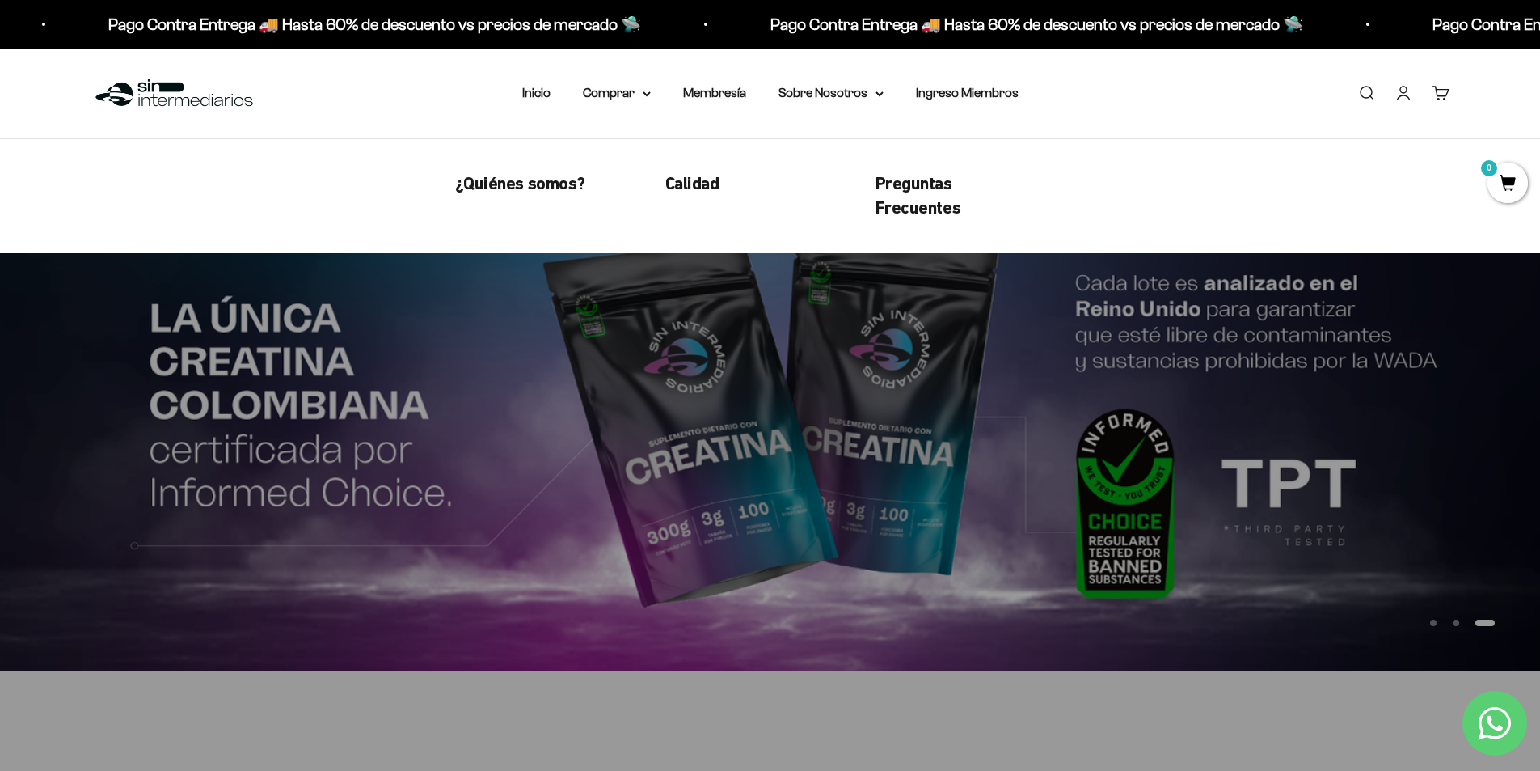
click at [529, 192] on span "¿Quiénes somos?" at bounding box center [520, 183] width 130 height 20
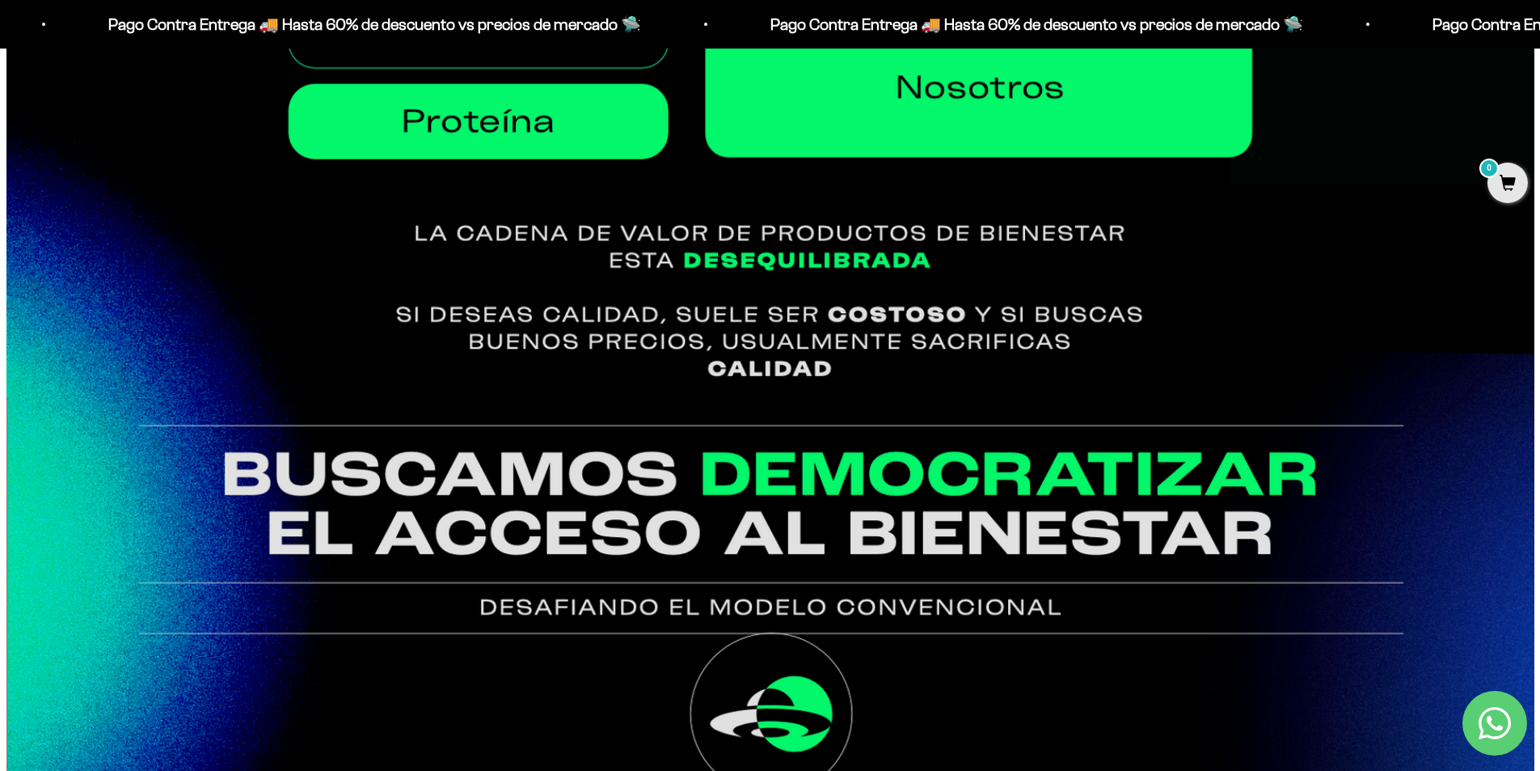
scroll to position [1047, 0]
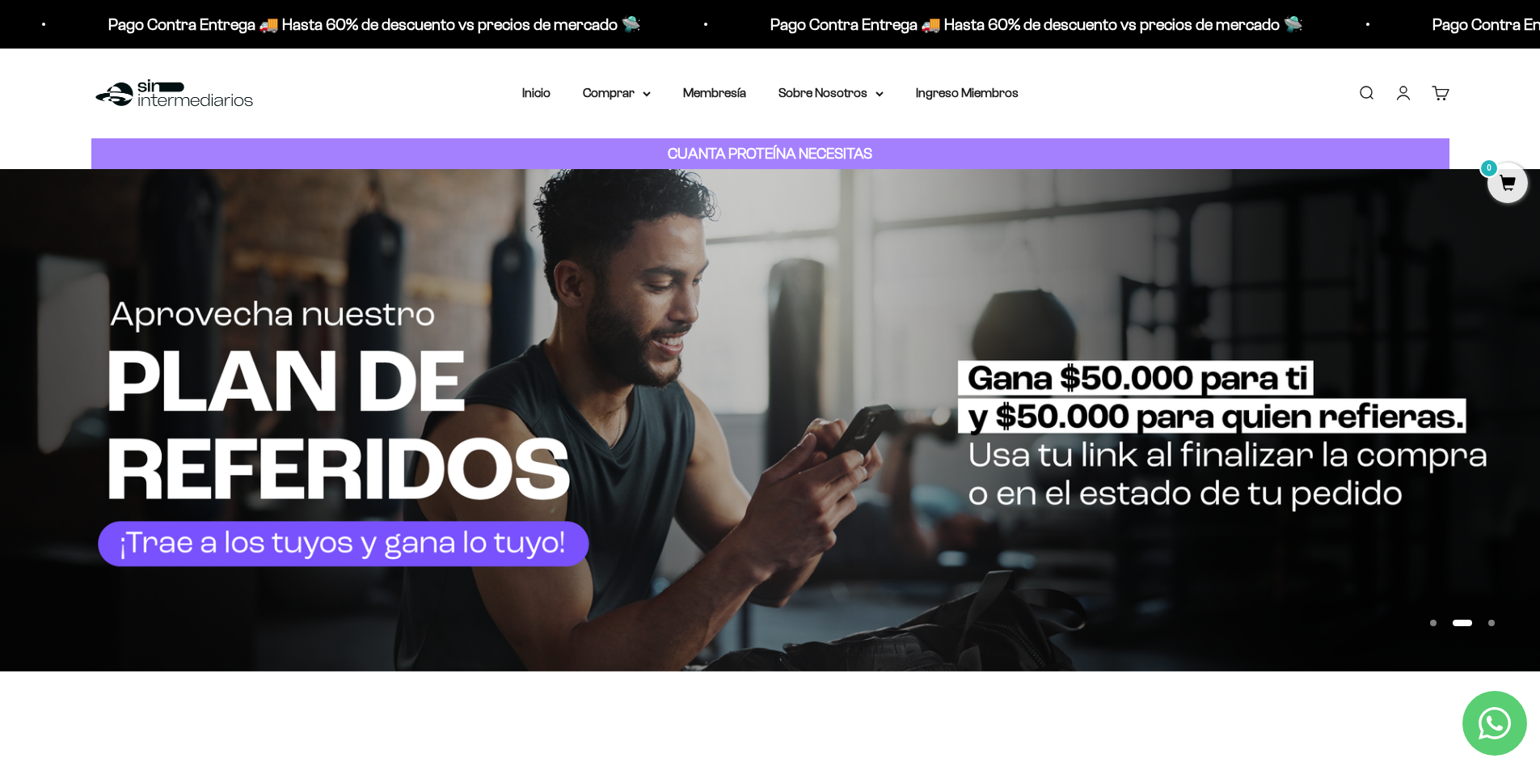
click at [1443, 97] on link "Carrito 0" at bounding box center [1441, 93] width 18 height 18
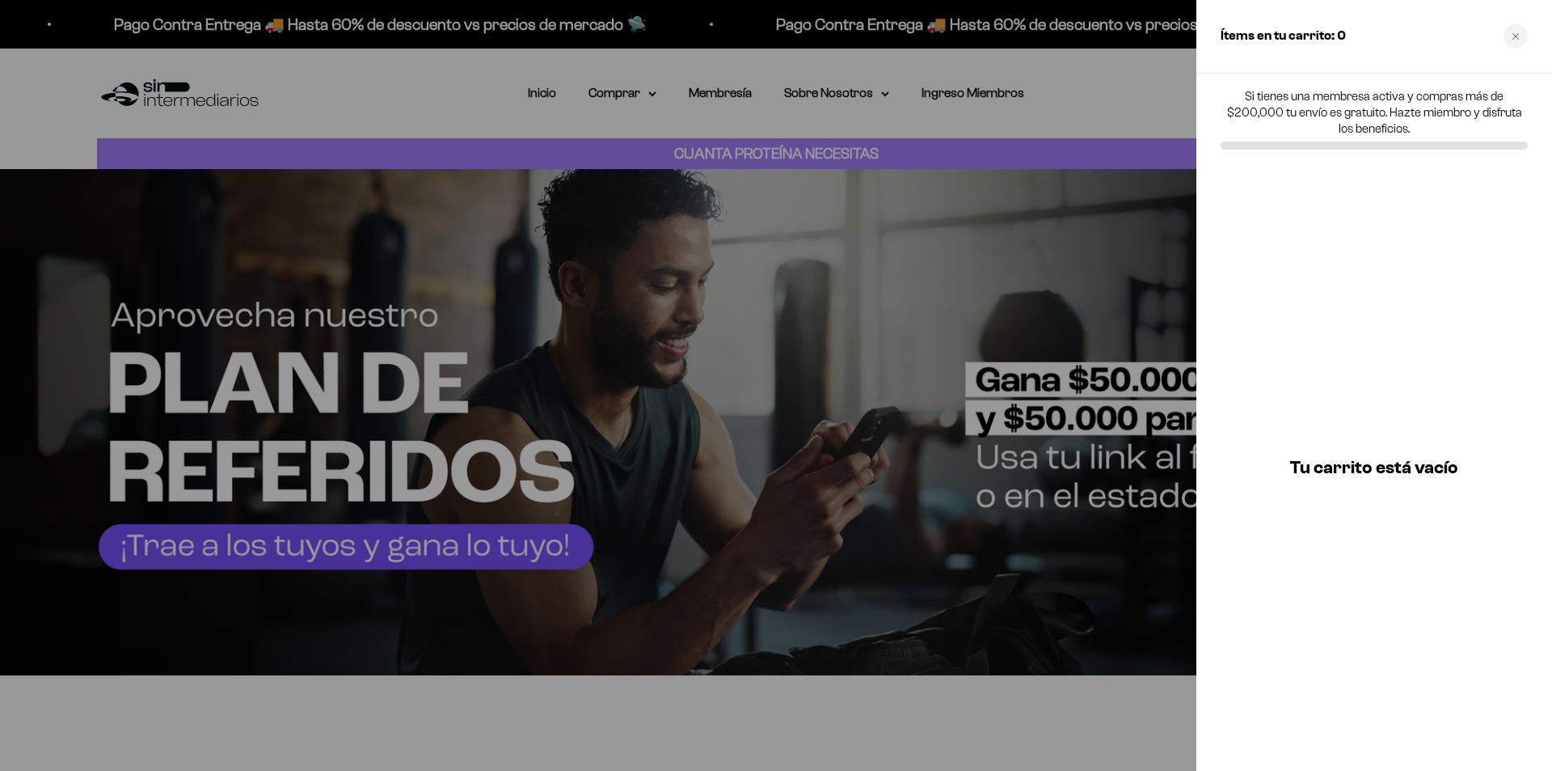
click at [1162, 99] on div at bounding box center [776, 385] width 1552 height 771
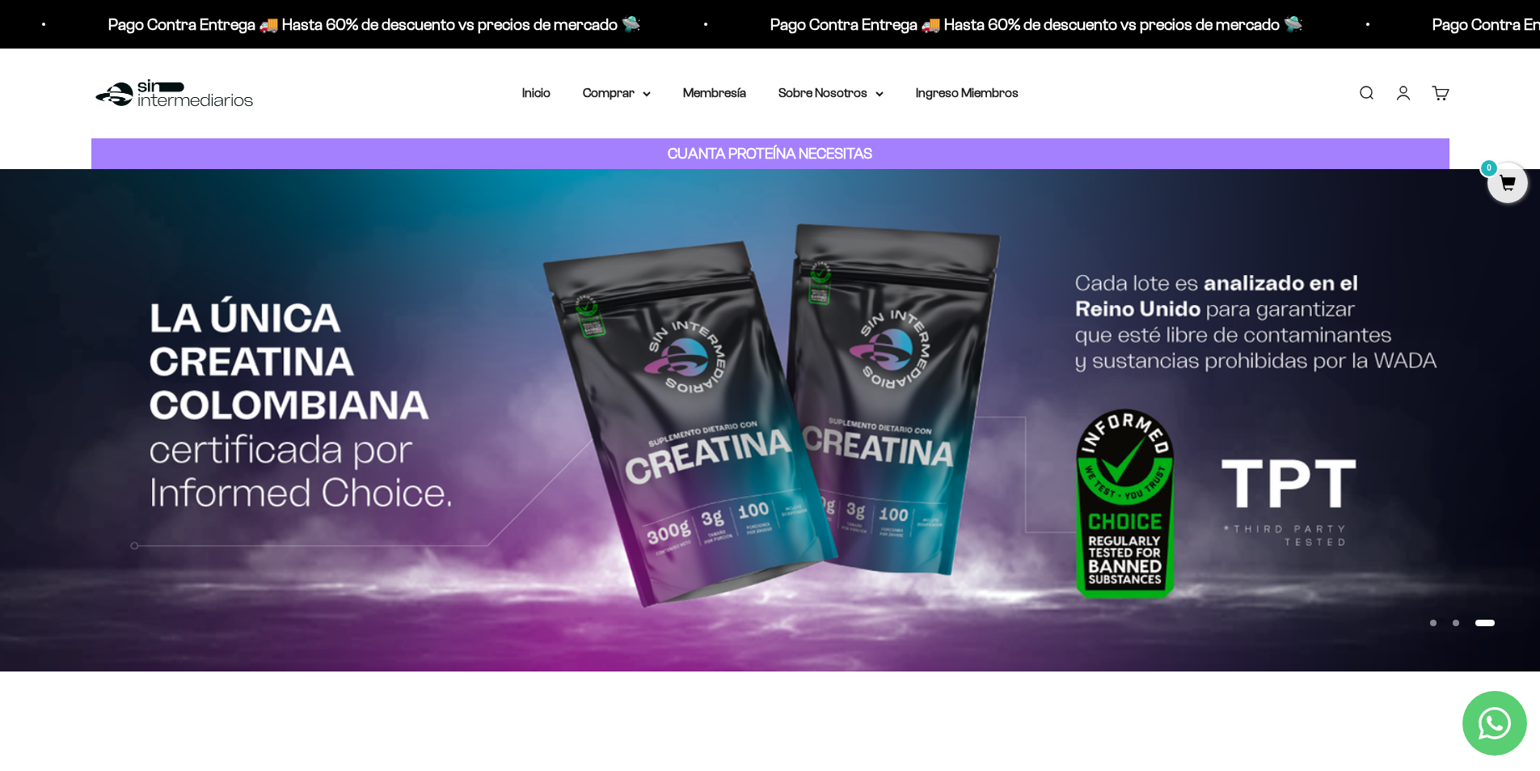
click at [1509, 189] on span "0" at bounding box center [1508, 183] width 40 height 40
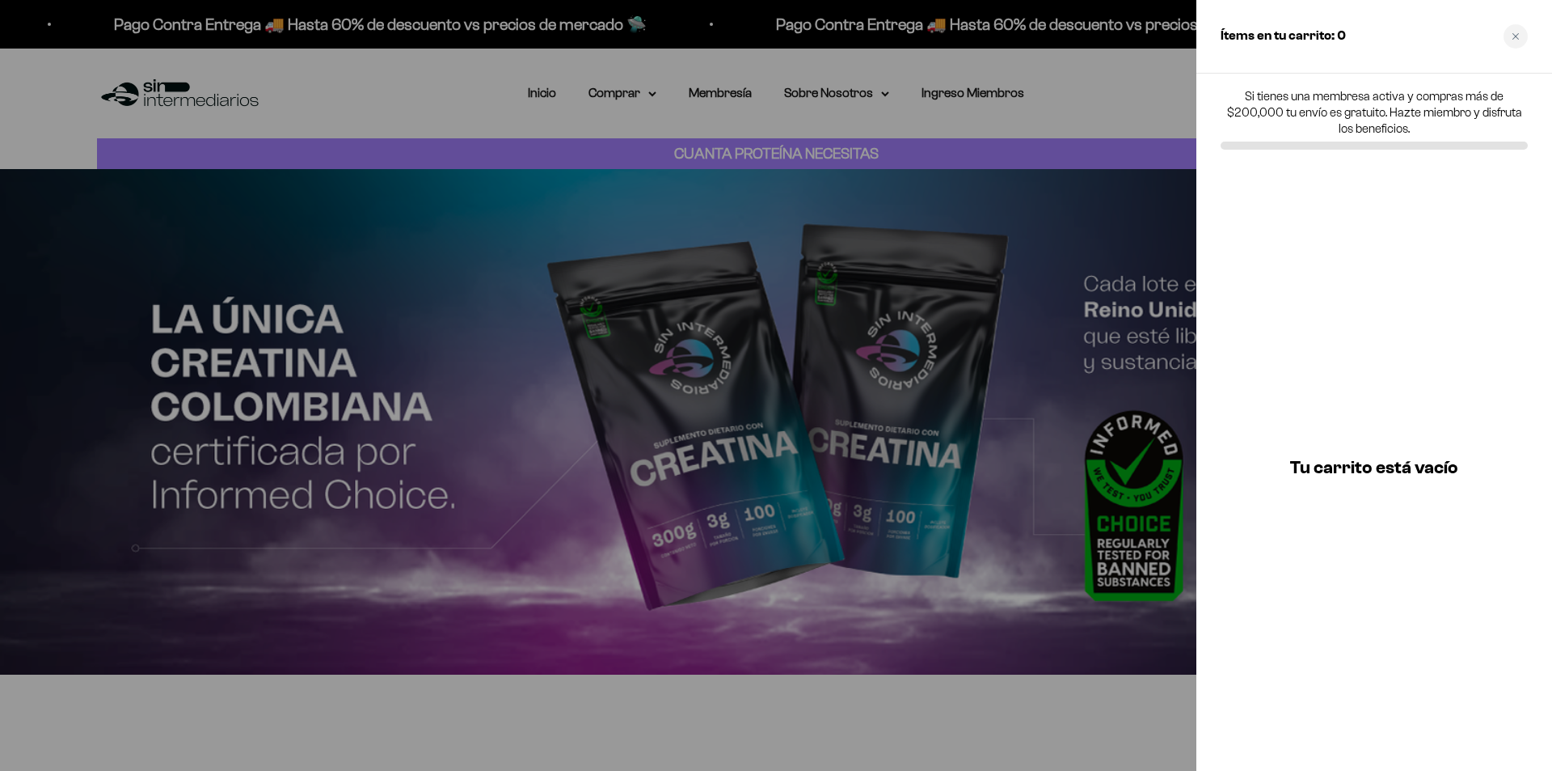
click at [1121, 95] on div at bounding box center [776, 385] width 1552 height 771
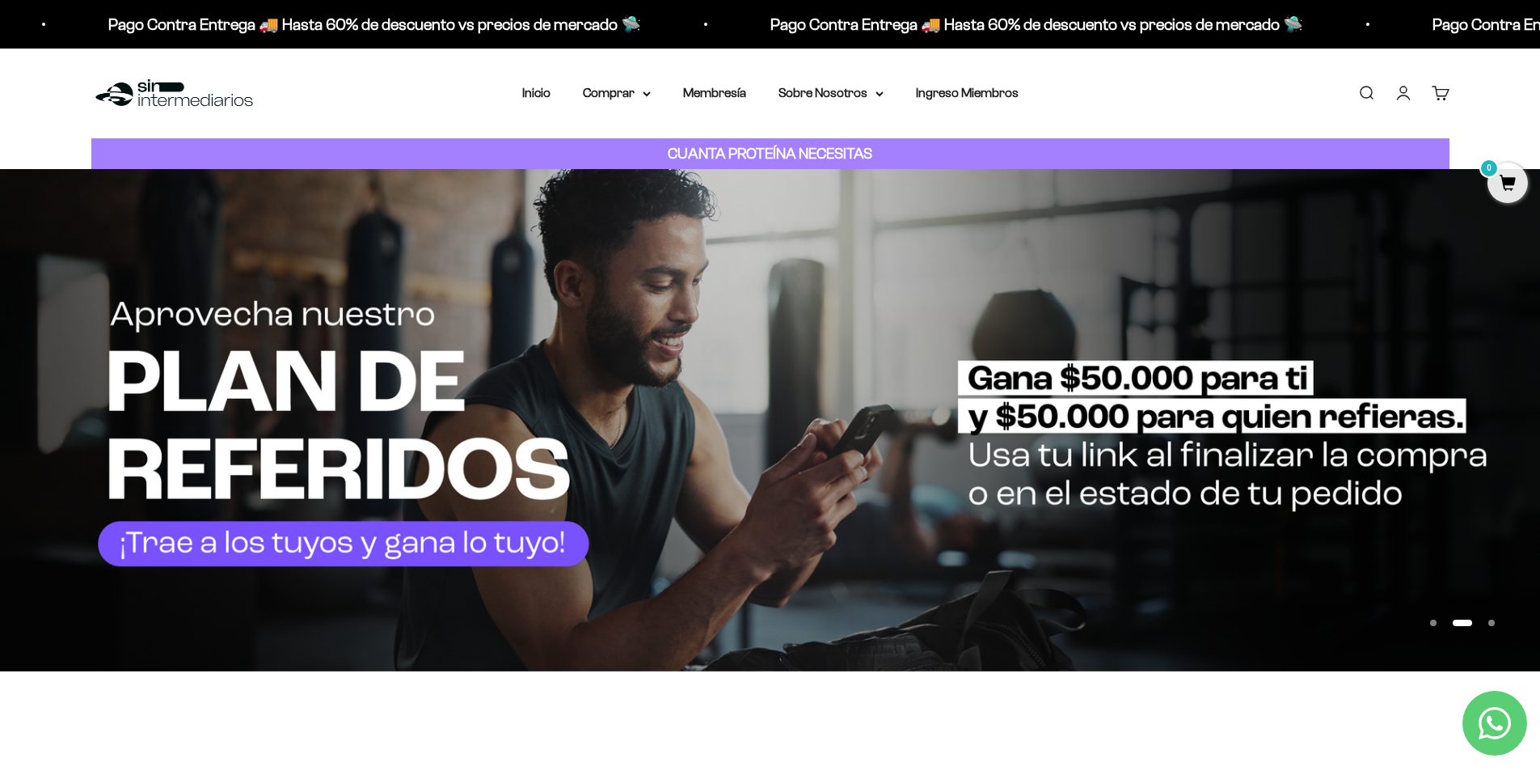
click at [1492, 623] on button "Ir al artículo 3" at bounding box center [1492, 622] width 6 height 6
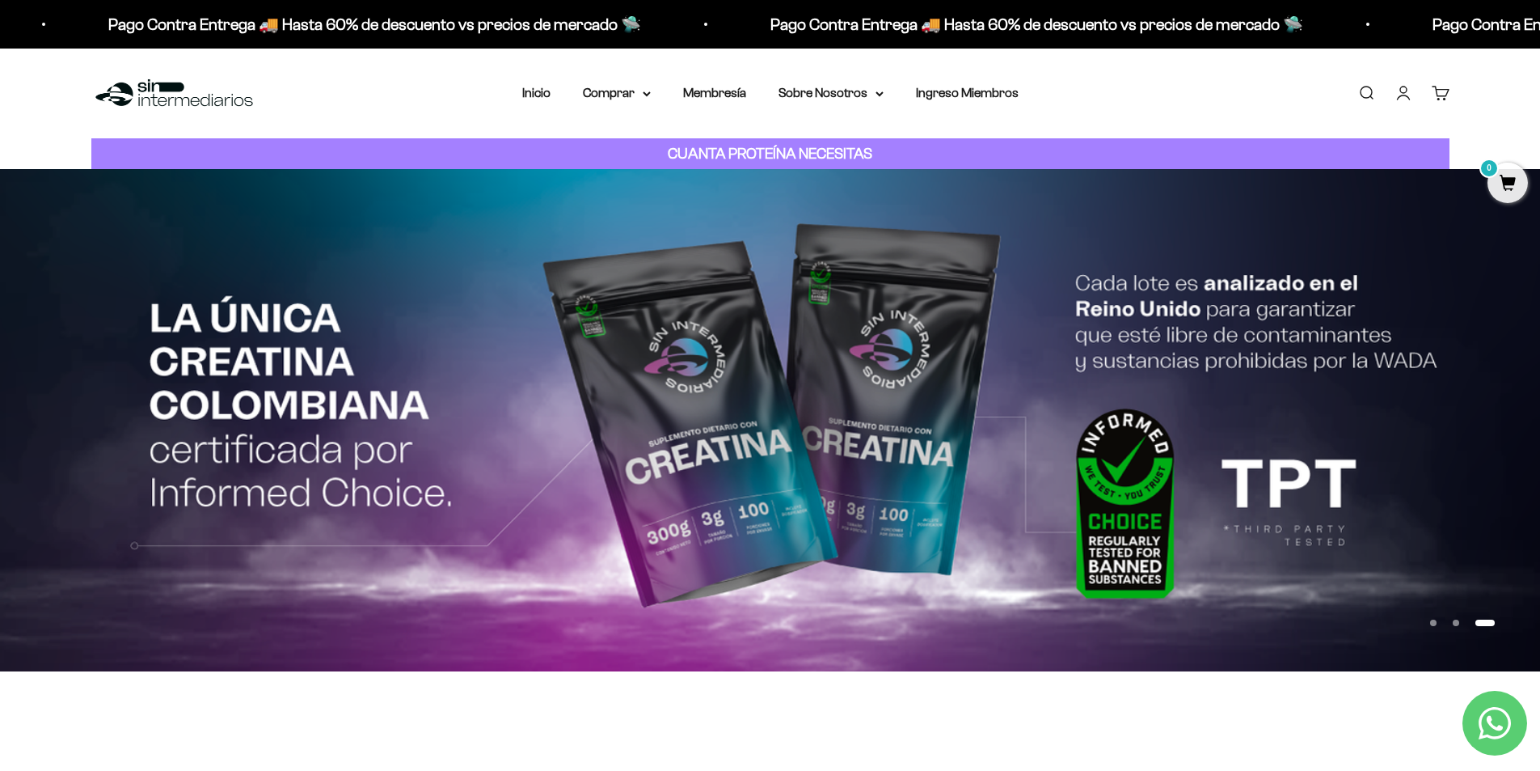
click at [1459, 623] on button "Ir al artículo 2" at bounding box center [1456, 622] width 6 height 6
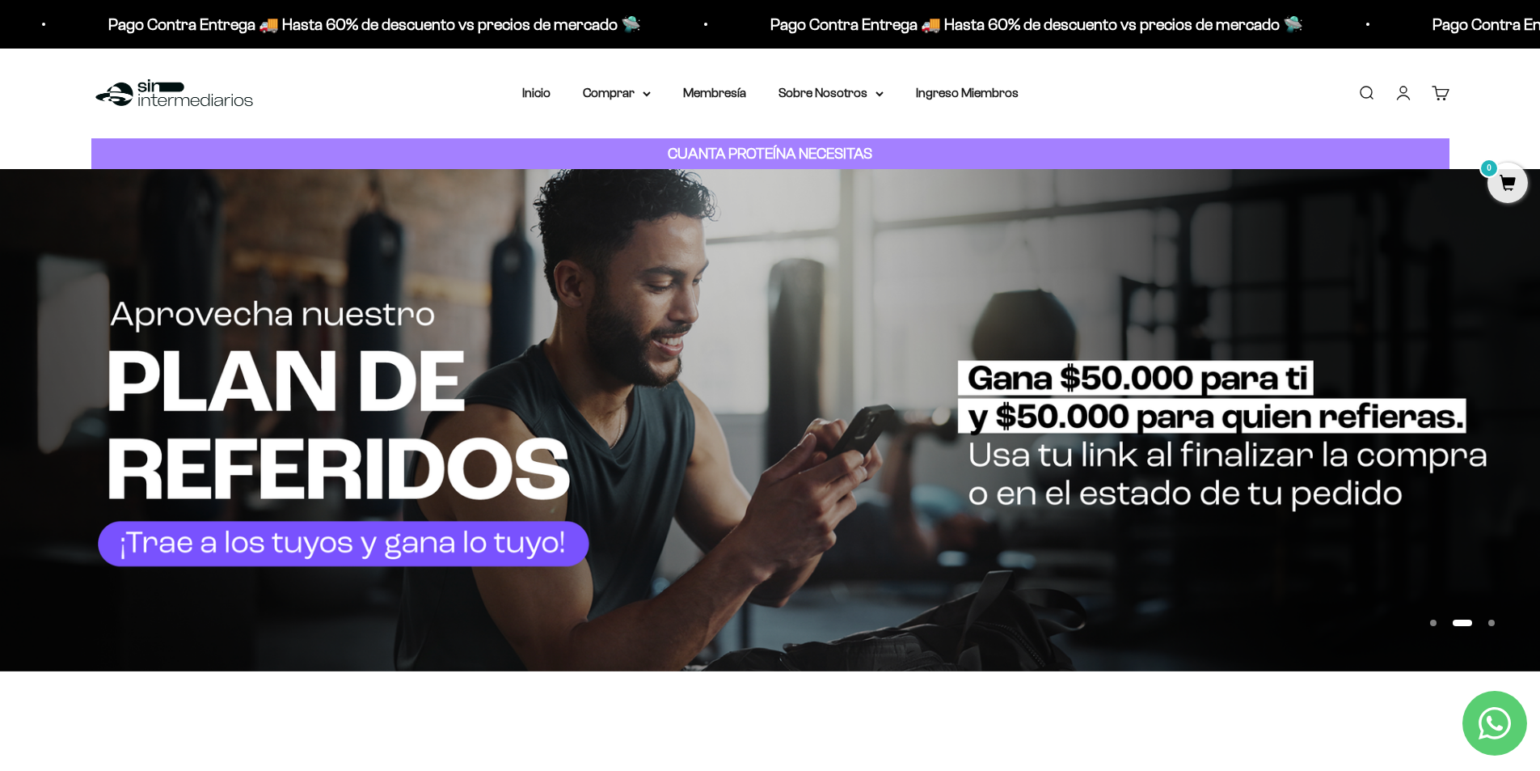
click at [1435, 623] on button "Ir al artículo 1" at bounding box center [1433, 622] width 6 height 6
